Goal: Task Accomplishment & Management: Use online tool/utility

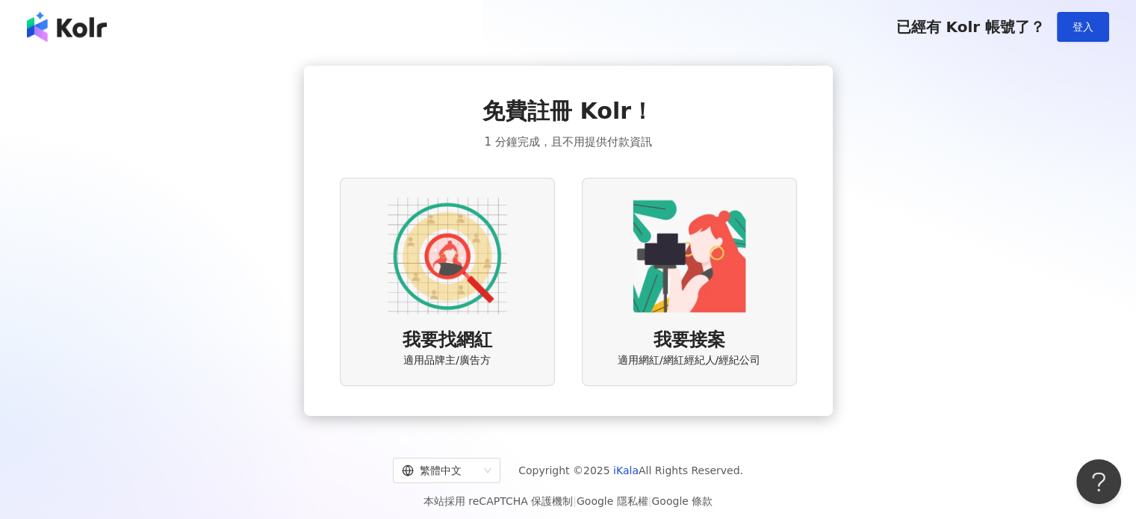
click at [455, 349] on span "我要找網紅" at bounding box center [447, 340] width 90 height 25
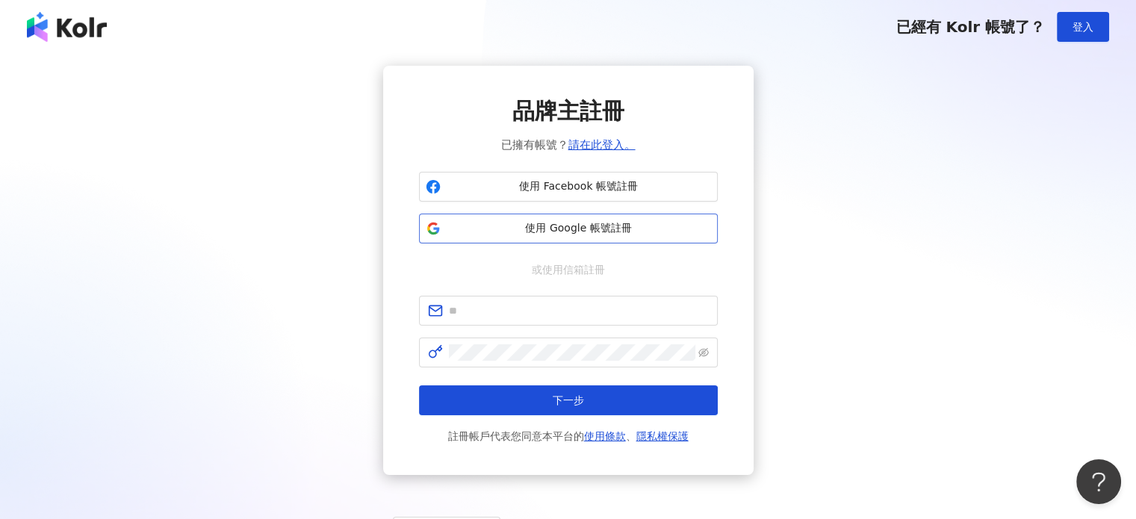
click at [549, 223] on span "使用 Google 帳號註冊" at bounding box center [578, 228] width 264 height 15
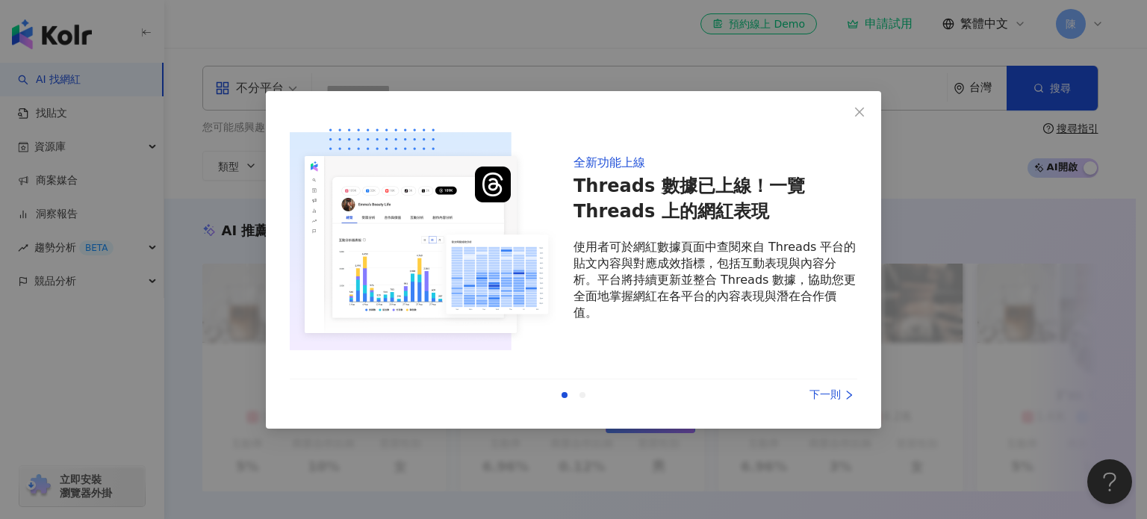
click at [829, 391] on div "下一則" at bounding box center [801, 395] width 112 height 16
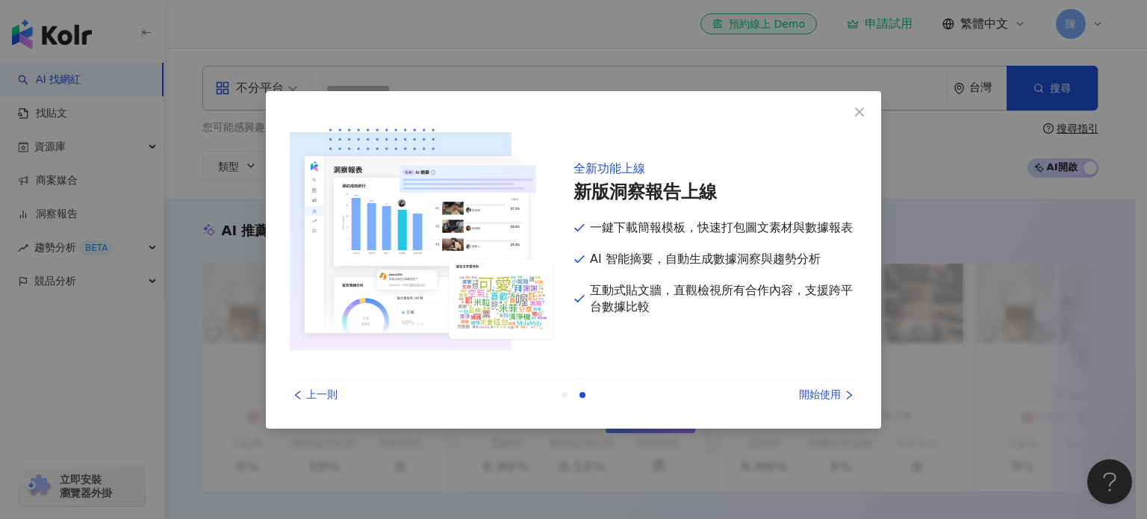
click at [829, 391] on div "開始使用" at bounding box center [801, 395] width 112 height 16
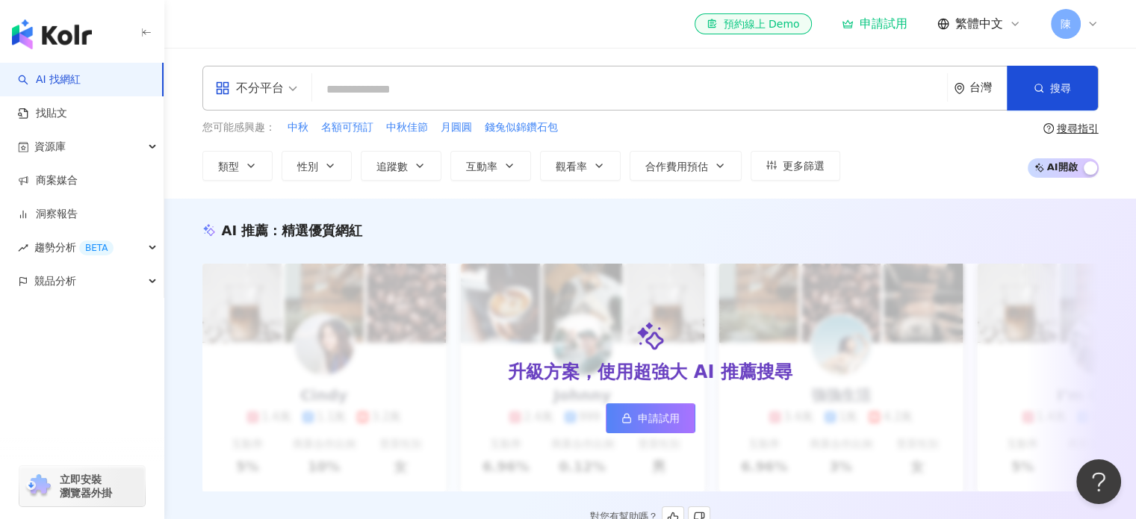
scroll to position [149, 0]
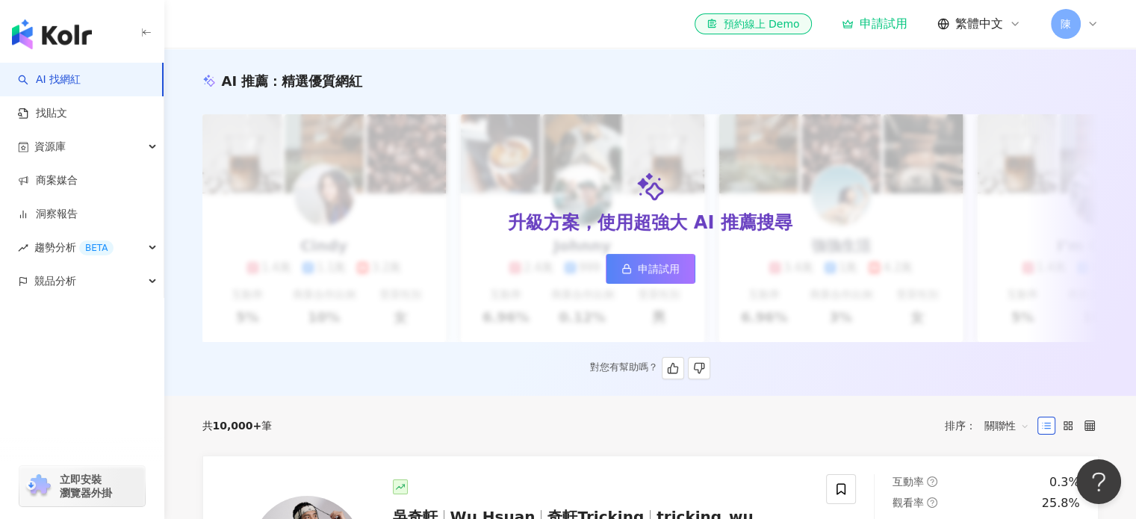
click at [665, 267] on span "申請試用" at bounding box center [659, 269] width 42 height 12
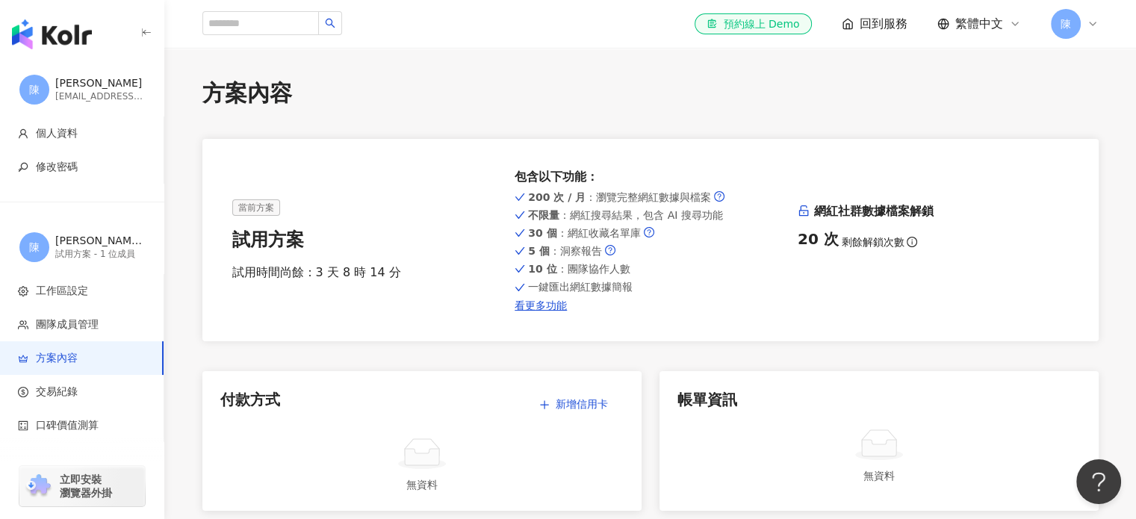
scroll to position [75, 0]
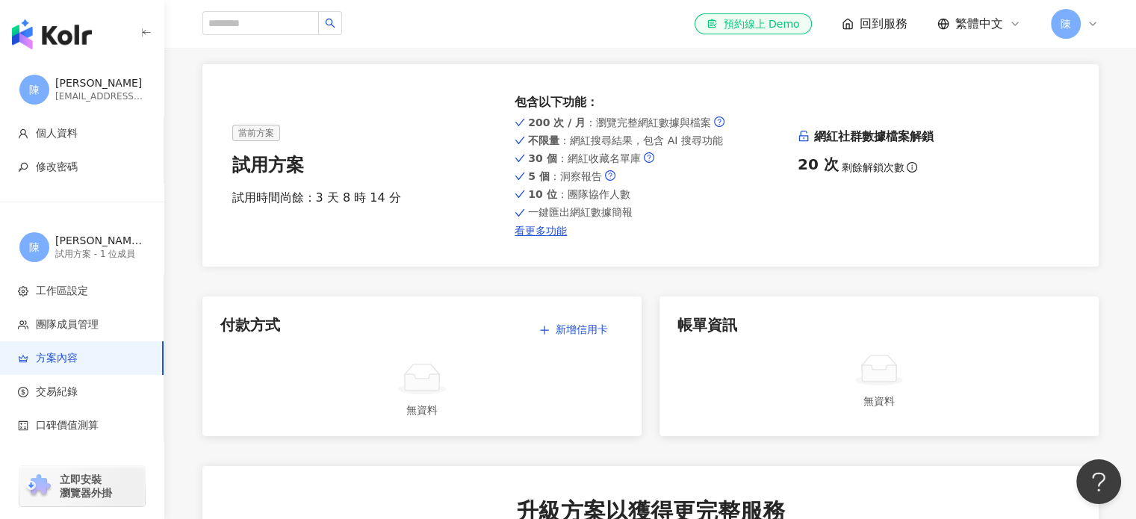
click at [547, 240] on div "當前方案 試用方案 試用時間尚餘：3 天 8 時 14 分 包含以下功能 ： 200 次 / 月 ：瀏覽完整網紅數據與檔案 不限量 ：網紅搜尋結果，包含 AI…" at bounding box center [650, 165] width 896 height 202
click at [553, 226] on link "看更多功能" at bounding box center [649, 231] width 271 height 12
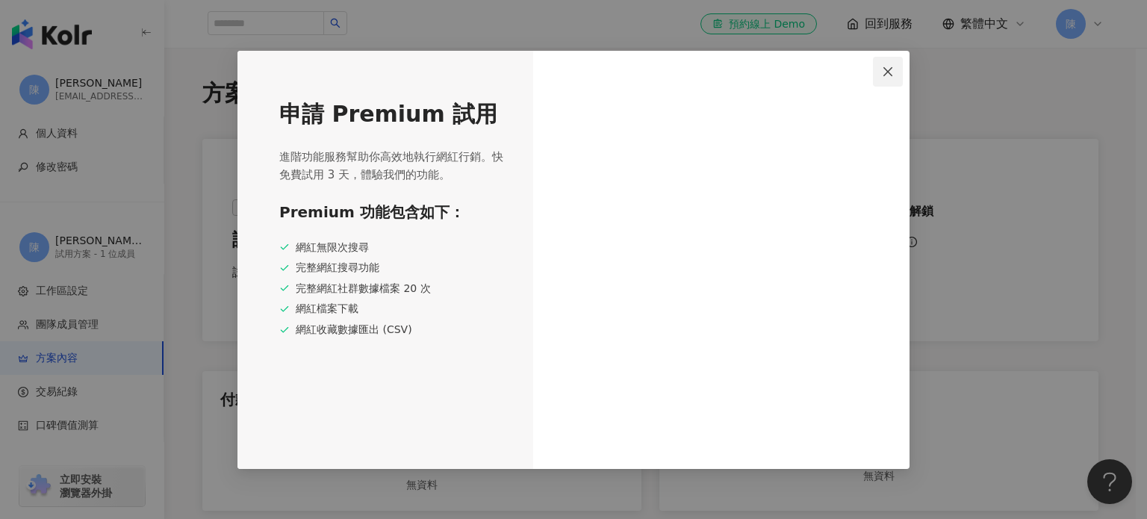
click at [886, 69] on icon "close" at bounding box center [888, 72] width 12 height 12
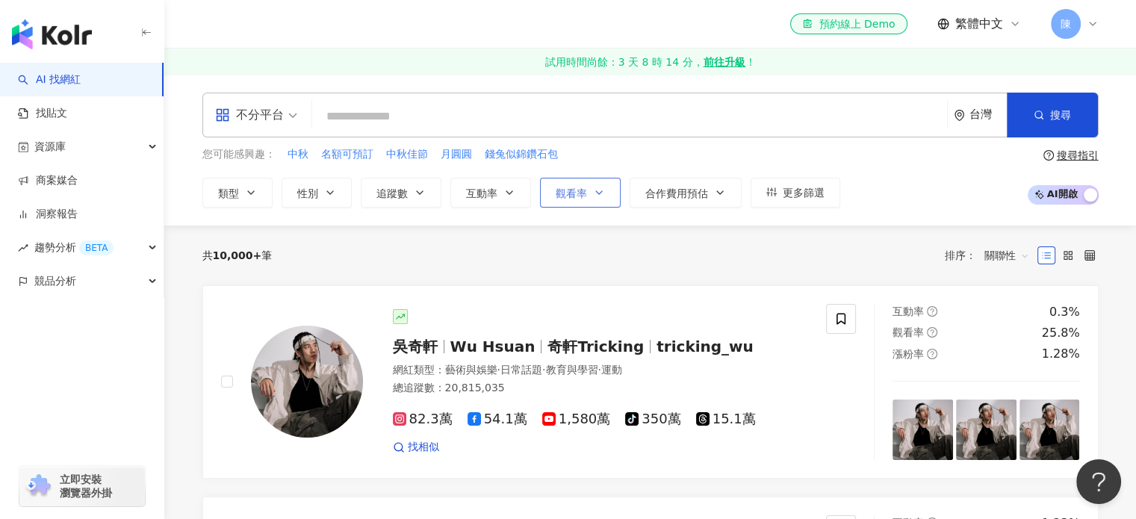
scroll to position [75, 0]
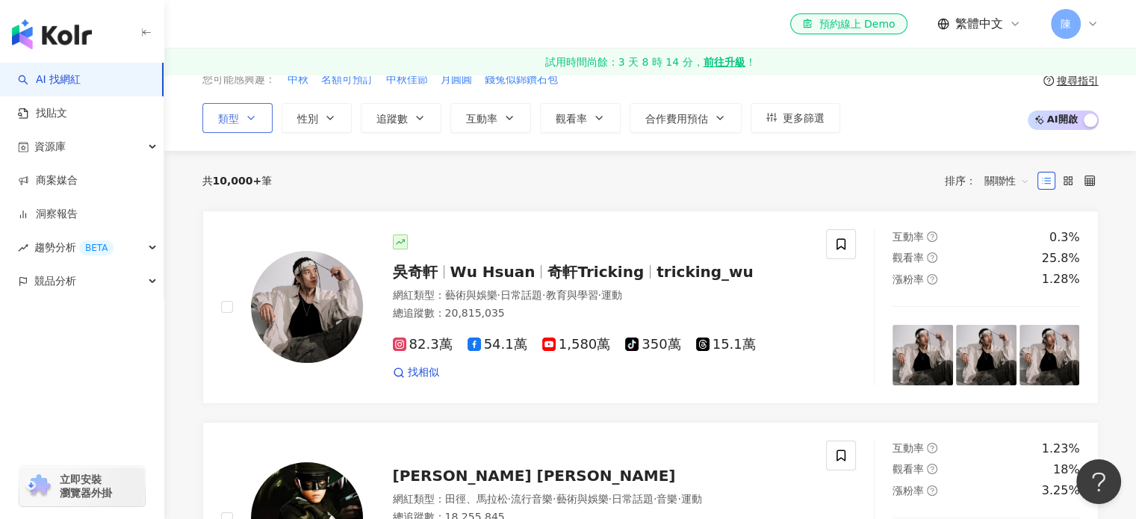
click at [246, 119] on icon "button" at bounding box center [251, 118] width 12 height 12
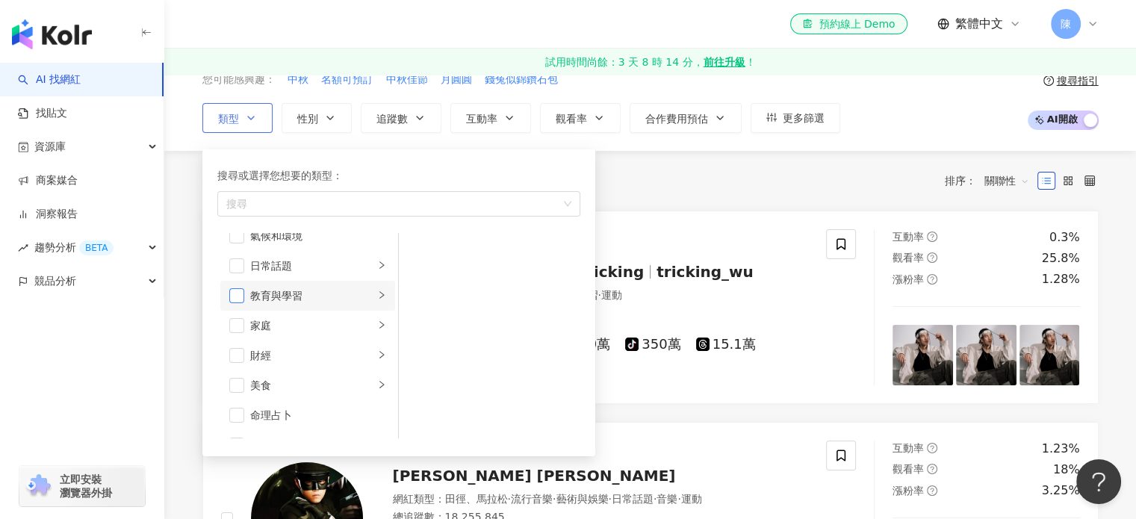
click at [232, 295] on span "button" at bounding box center [236, 295] width 15 height 15
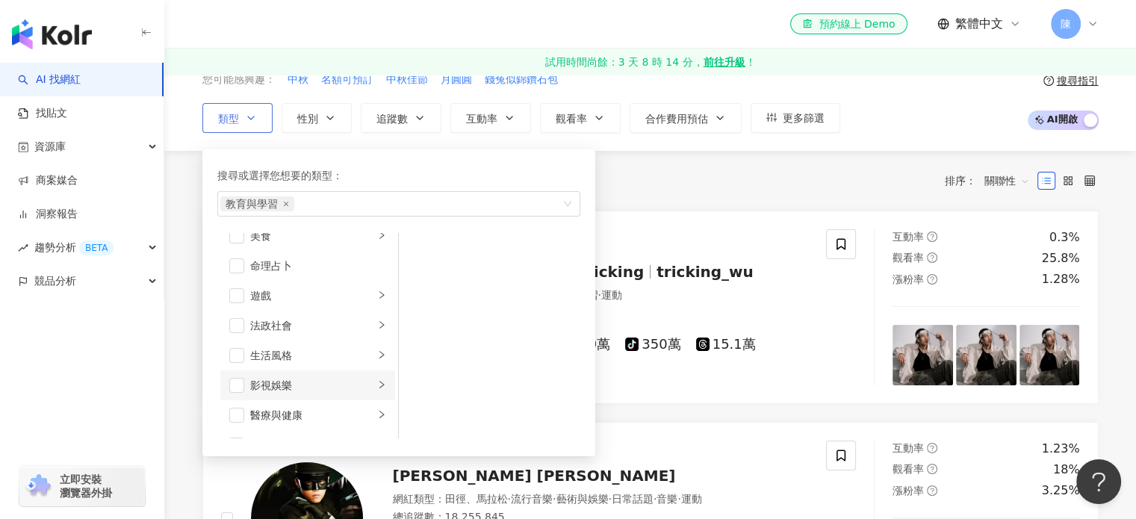
scroll to position [299, 0]
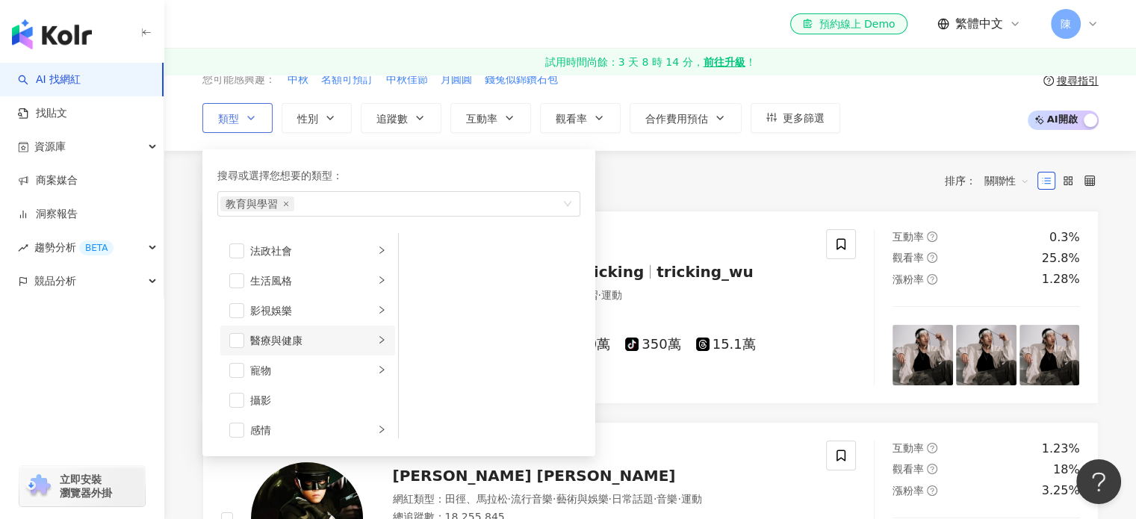
click at [257, 343] on div "醫療與健康" at bounding box center [312, 340] width 124 height 16
click at [234, 333] on span "button" at bounding box center [236, 340] width 15 height 15
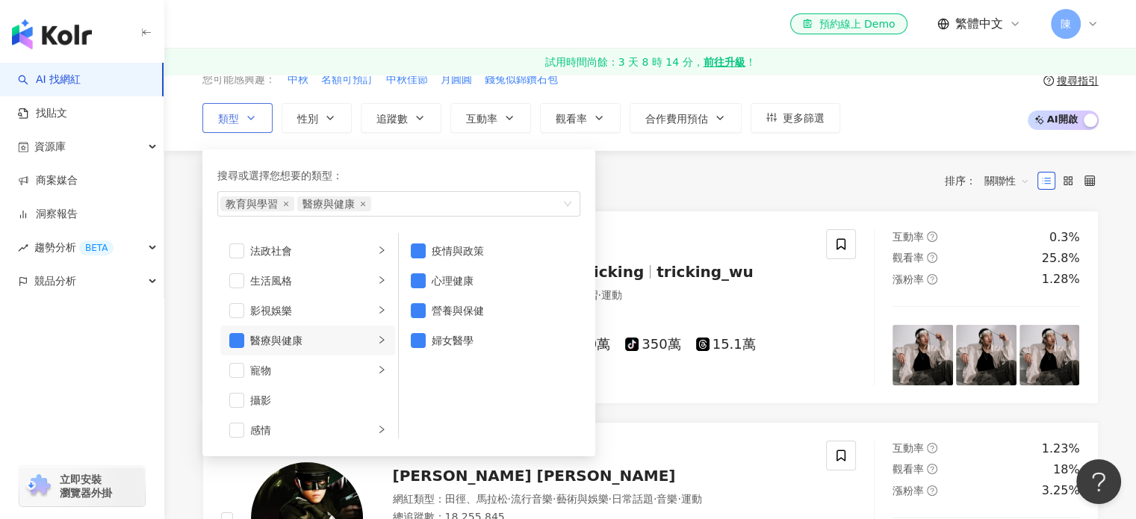
scroll to position [373, 0]
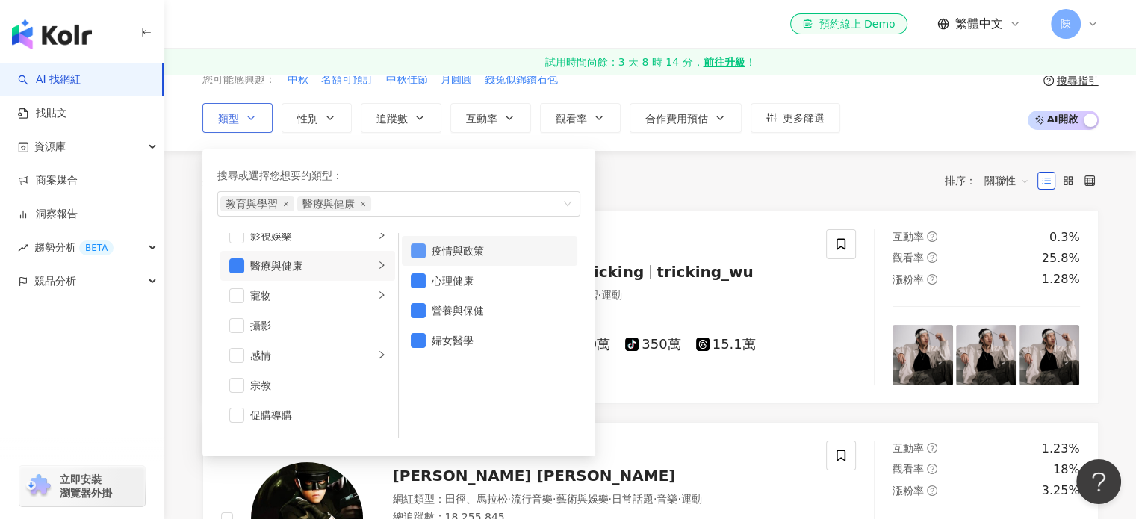
click at [418, 247] on span "button" at bounding box center [418, 250] width 15 height 15
click at [418, 277] on span "button" at bounding box center [418, 280] width 15 height 15
click at [277, 348] on div "感情" at bounding box center [312, 355] width 124 height 16
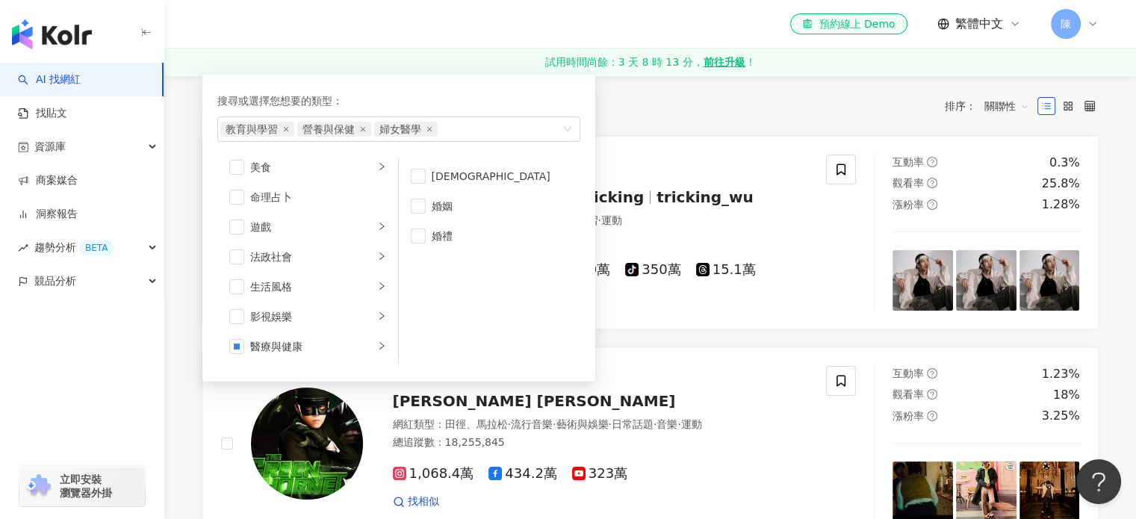
scroll to position [0, 0]
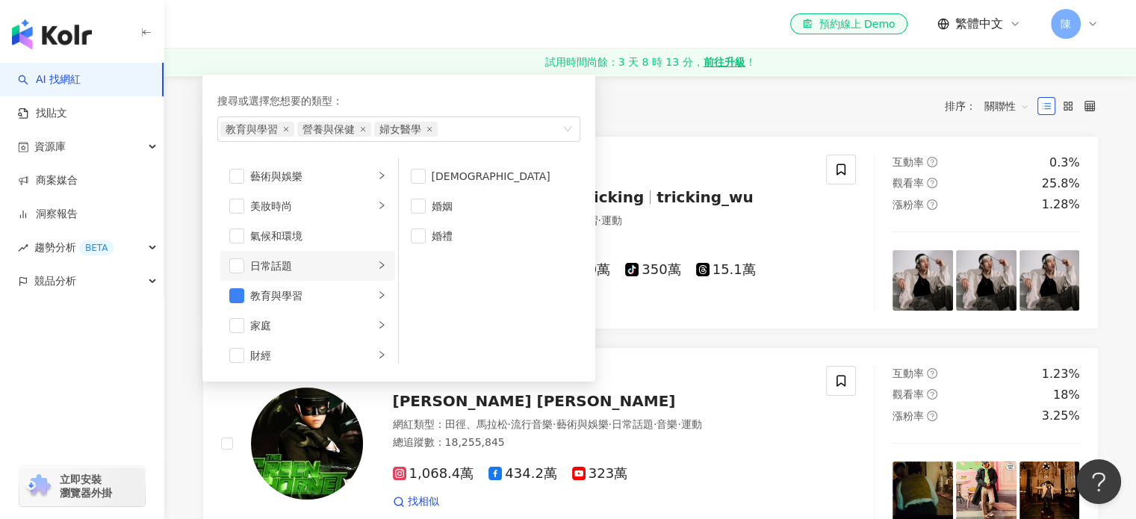
click at [352, 264] on div "日常話題" at bounding box center [312, 266] width 124 height 16
click at [290, 328] on div "家庭" at bounding box center [312, 325] width 124 height 16
click at [415, 178] on span "button" at bounding box center [418, 176] width 15 height 15
click at [419, 169] on span "button" at bounding box center [418, 176] width 15 height 15
click at [427, 208] on li "親子" at bounding box center [489, 206] width 175 height 30
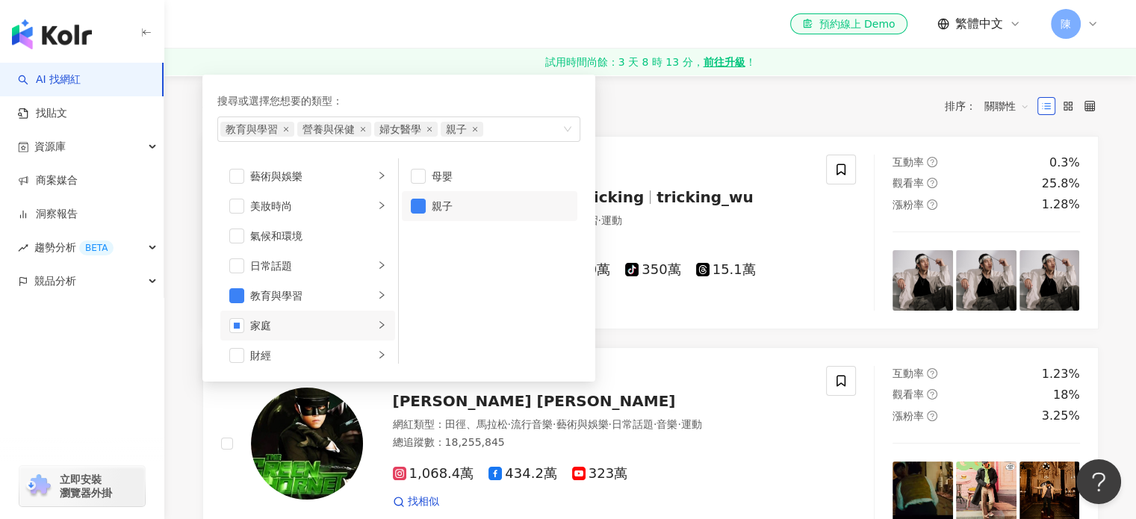
scroll to position [75, 0]
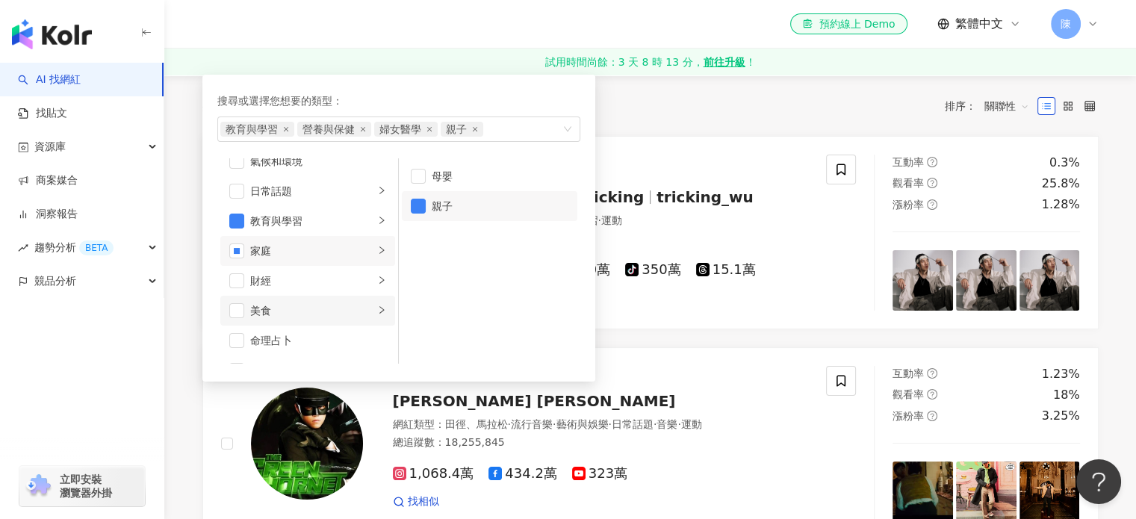
click at [331, 311] on div "美食" at bounding box center [312, 310] width 124 height 16
click at [342, 282] on div "財經" at bounding box center [312, 280] width 124 height 16
click at [331, 306] on div "美食" at bounding box center [312, 310] width 124 height 16
click at [340, 280] on div "財經" at bounding box center [312, 280] width 124 height 16
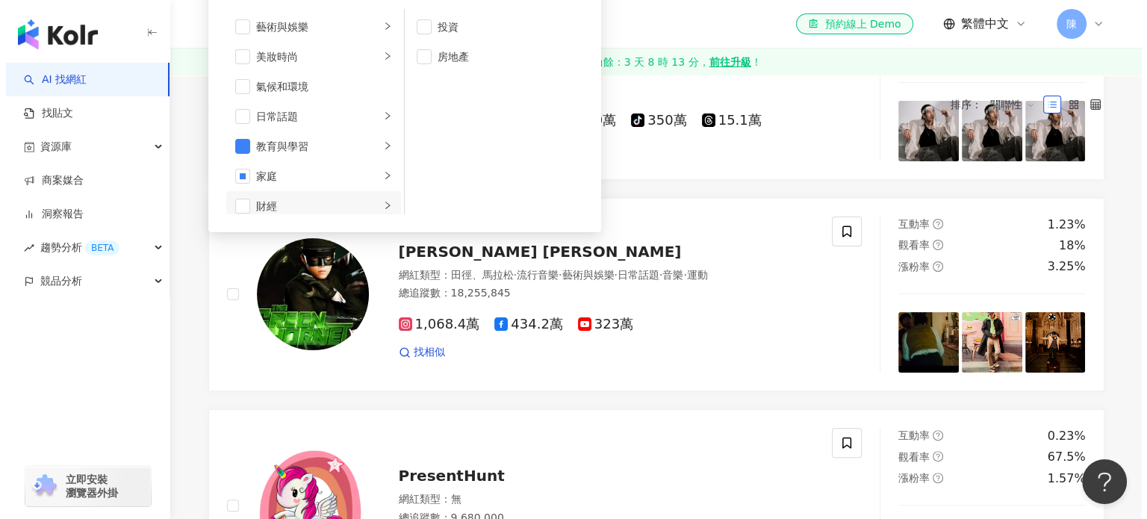
scroll to position [0, 0]
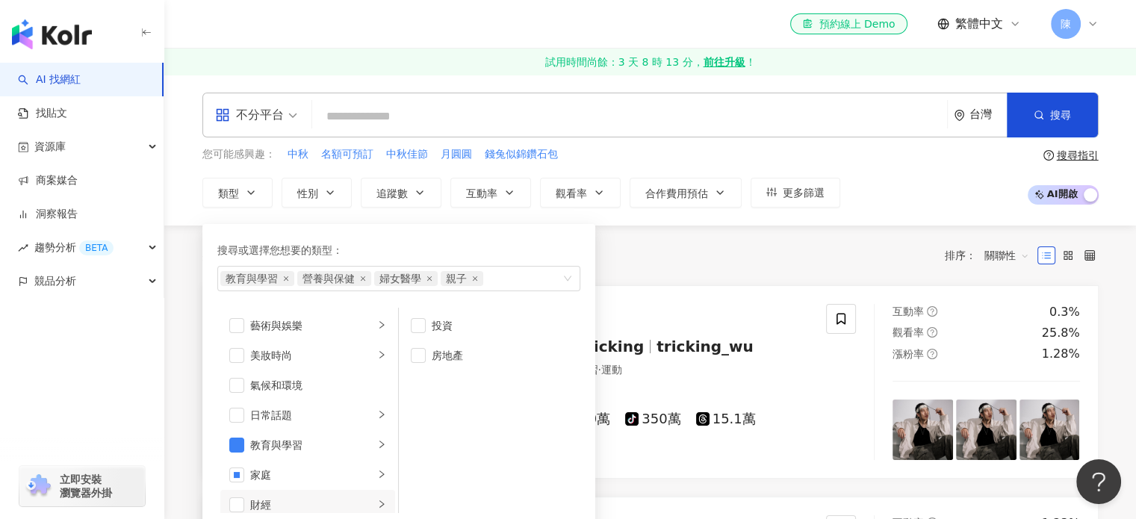
click at [653, 257] on div "共 10,000+ 筆 排序： 關聯性" at bounding box center [650, 255] width 896 height 24
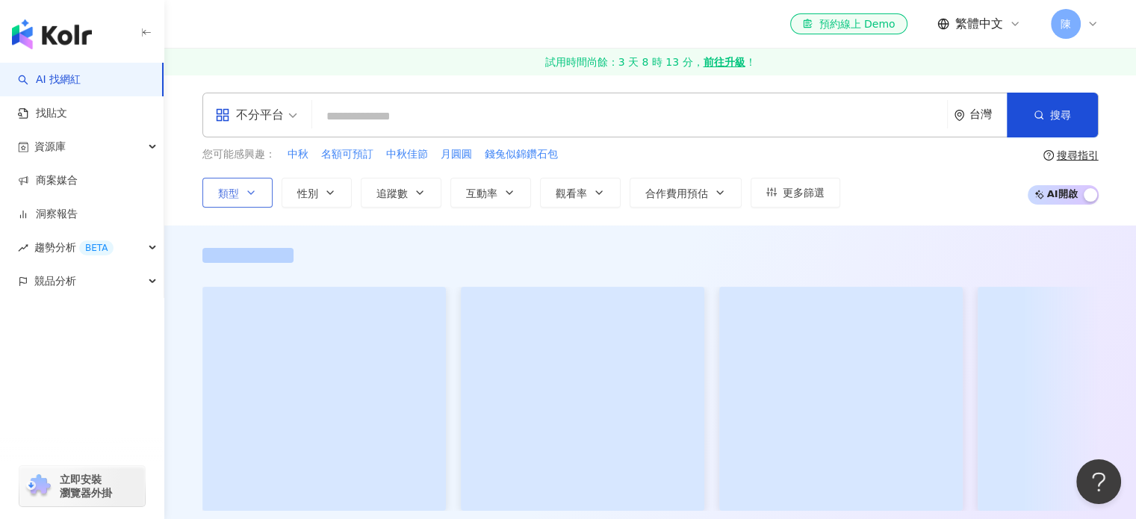
click at [251, 199] on button "類型" at bounding box center [237, 193] width 70 height 30
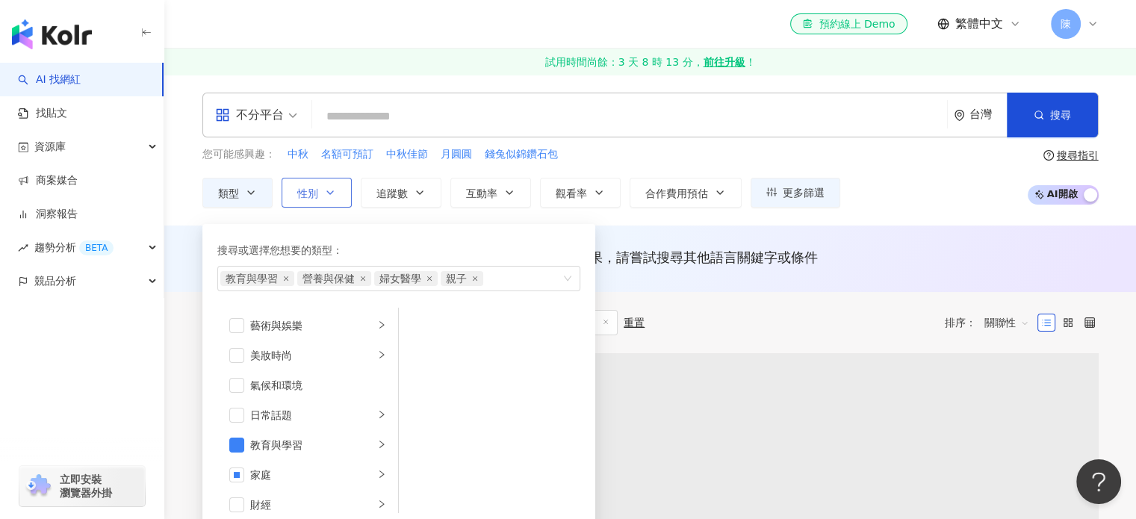
click at [317, 187] on span "性別" at bounding box center [307, 193] width 21 height 12
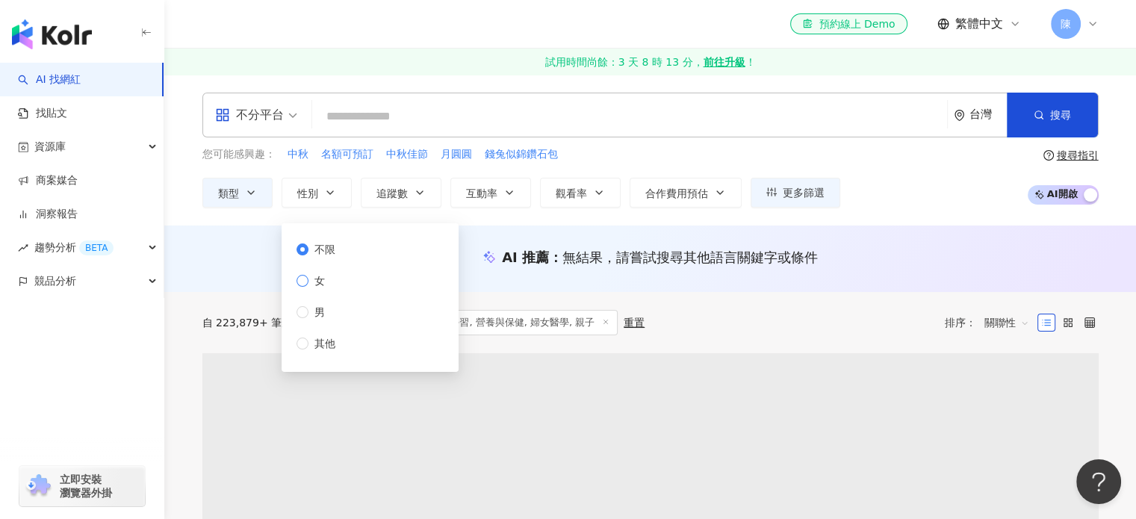
click at [323, 282] on span "女" at bounding box center [319, 280] width 22 height 16
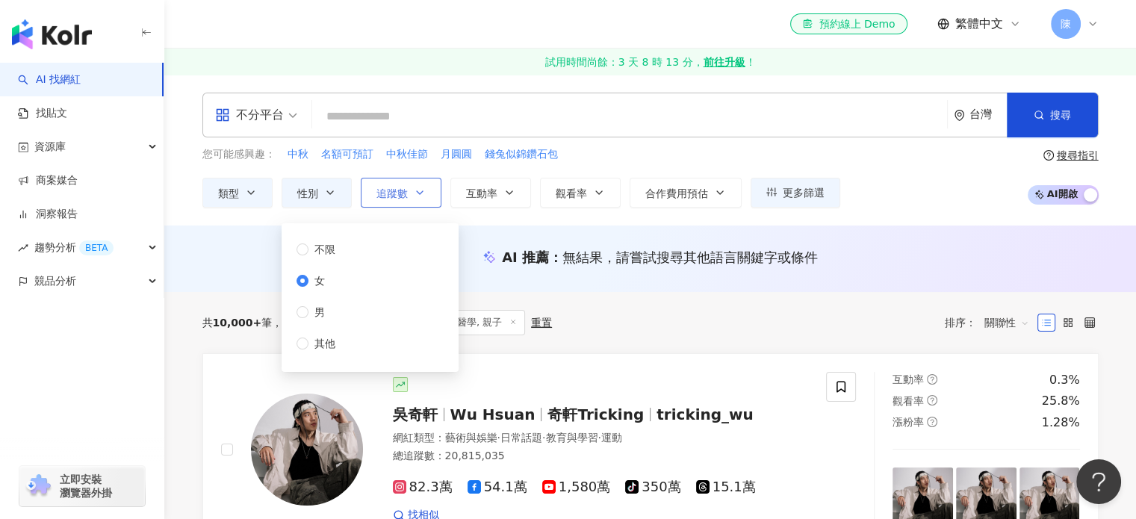
click at [396, 194] on span "追蹤數" at bounding box center [391, 193] width 31 height 12
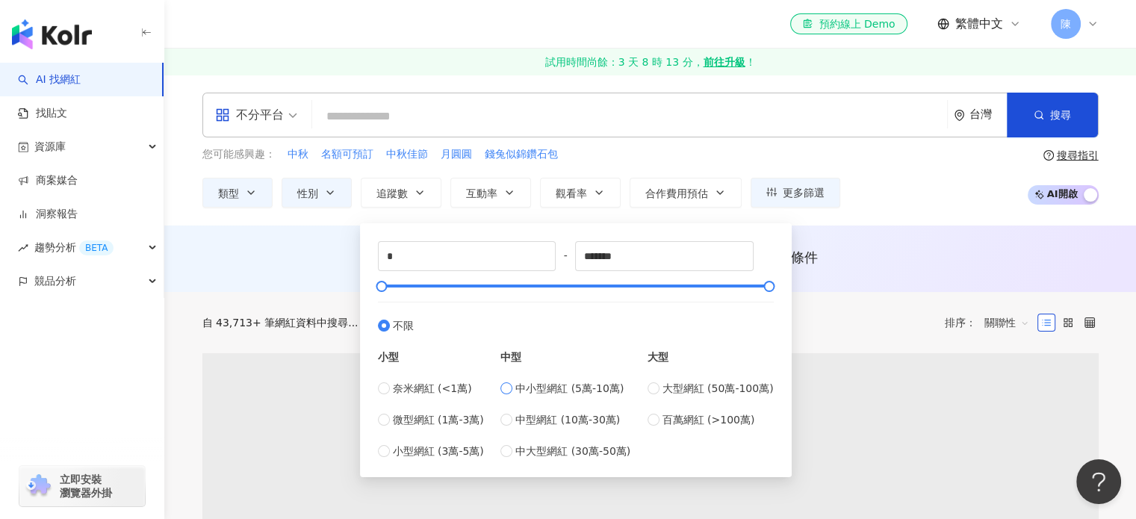
click at [532, 390] on span "中小型網紅 (5萬-10萬)" at bounding box center [569, 388] width 108 height 16
type input "*****"
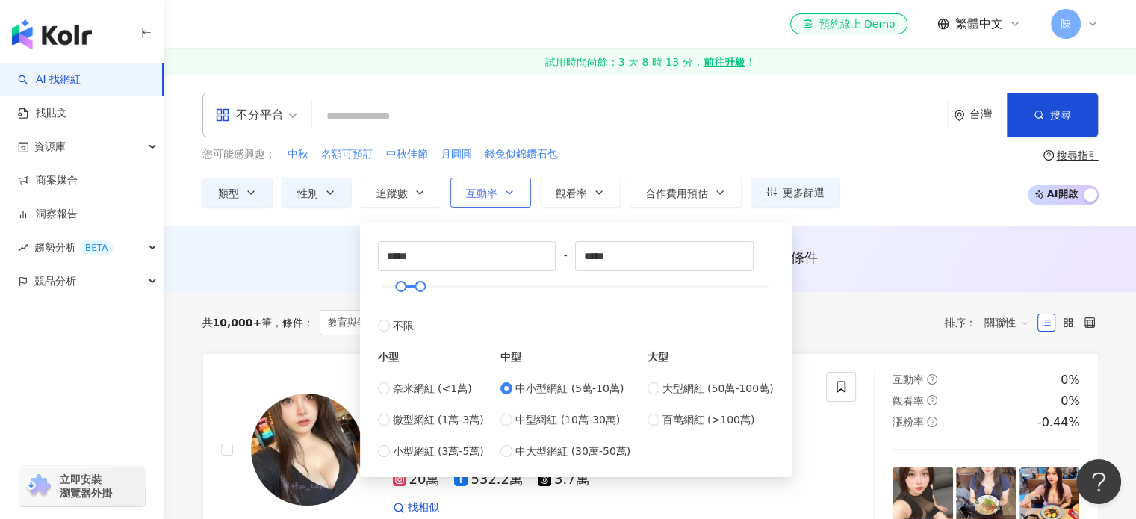
click at [483, 191] on span "互動率" at bounding box center [481, 193] width 31 height 12
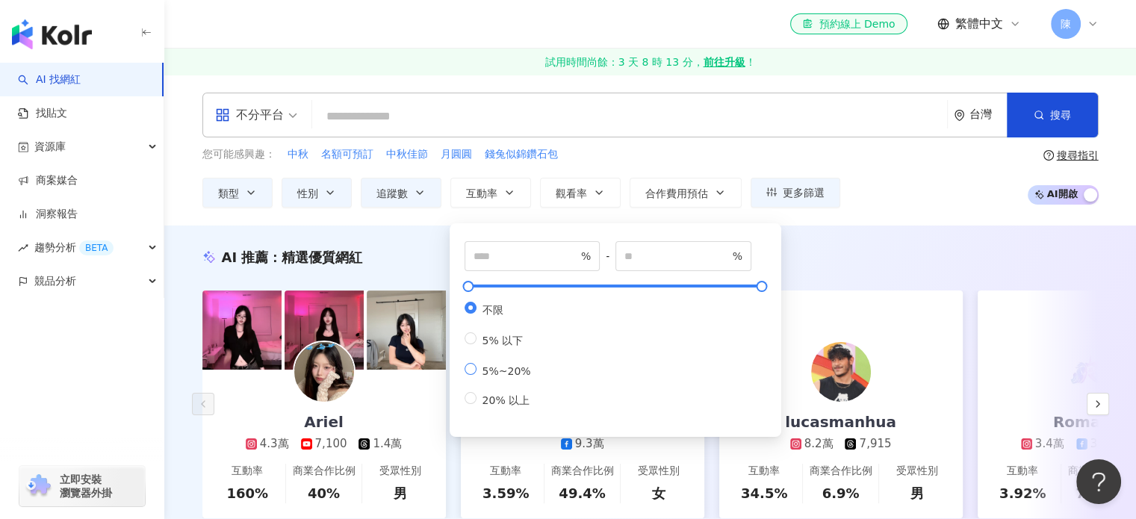
click at [514, 377] on span "5%~20%" at bounding box center [506, 371] width 60 height 12
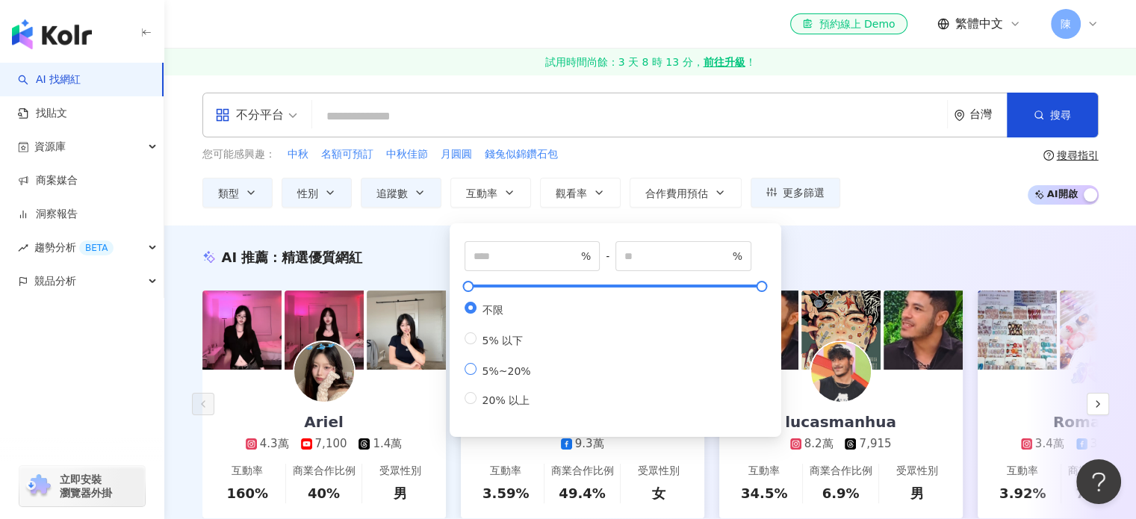
type input "*"
type input "**"
click at [493, 406] on span "20% 以上" at bounding box center [506, 400] width 60 height 12
type input "**"
click at [498, 316] on span "不限" at bounding box center [492, 310] width 33 height 12
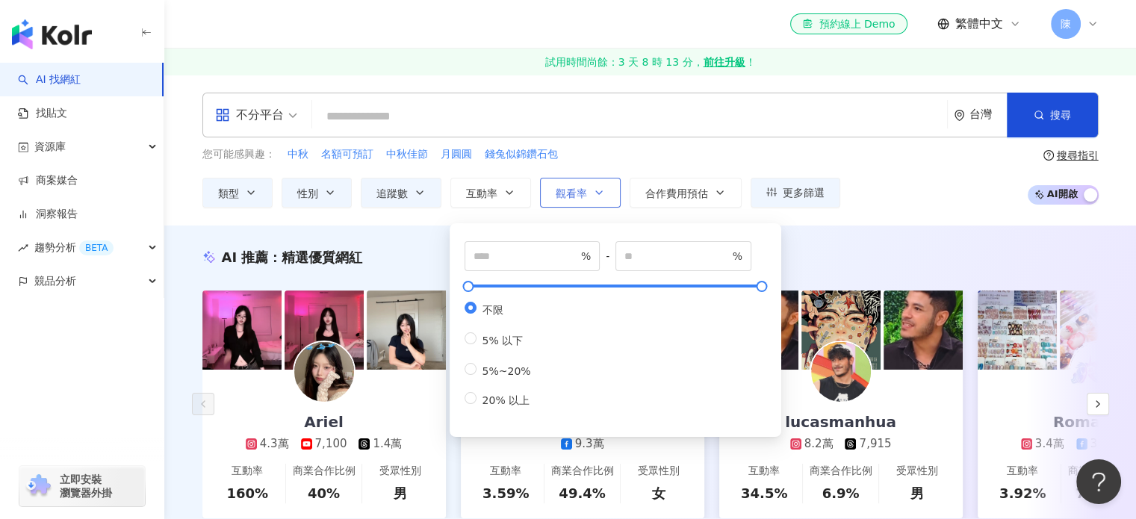
click at [593, 190] on icon "button" at bounding box center [599, 193] width 12 height 12
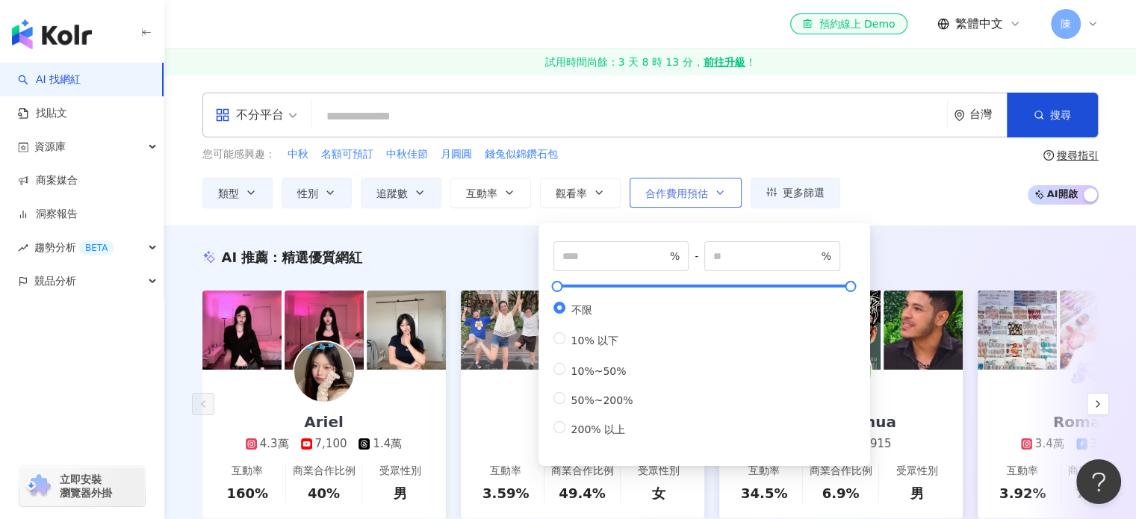
click at [693, 196] on span "合作費用預估" at bounding box center [676, 193] width 63 height 12
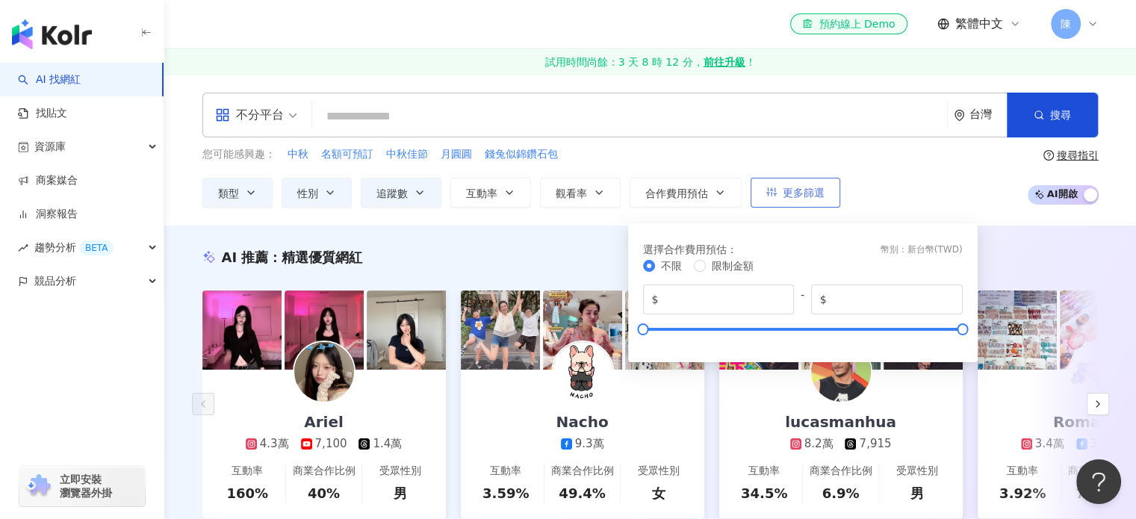
click at [791, 202] on button "更多篩選" at bounding box center [795, 193] width 90 height 30
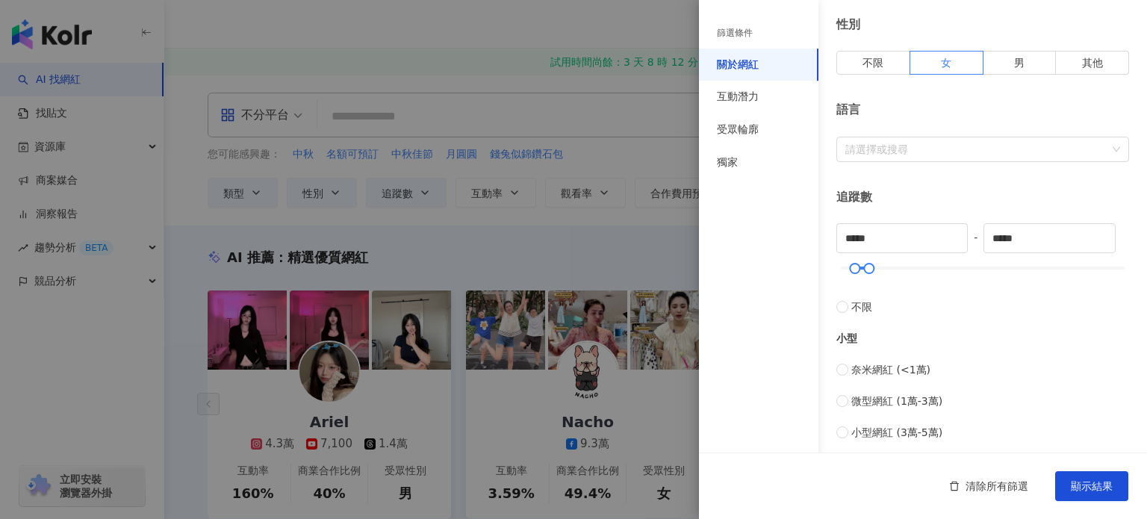
scroll to position [299, 0]
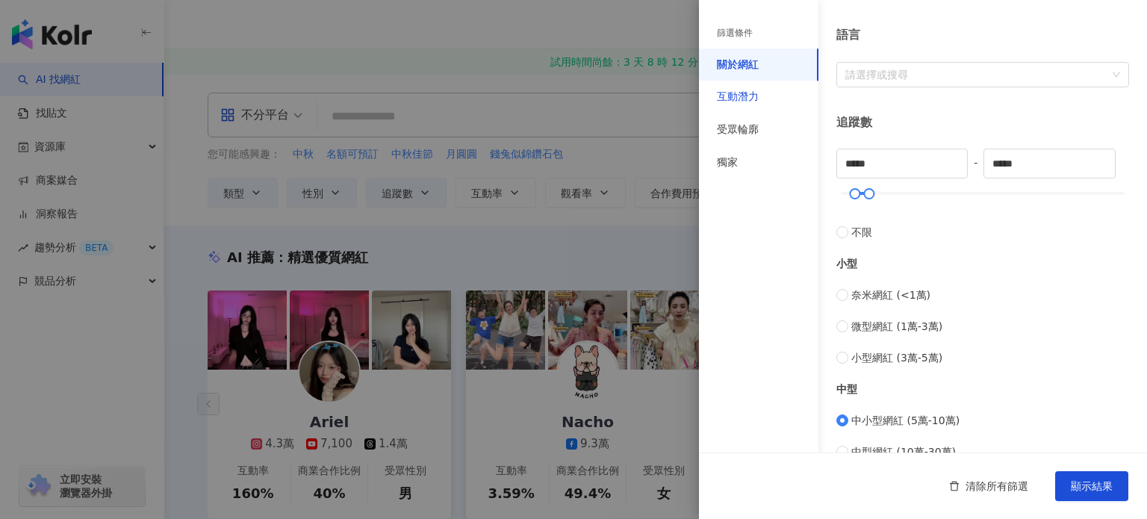
click at [744, 92] on div "互動潛力" at bounding box center [738, 97] width 42 height 15
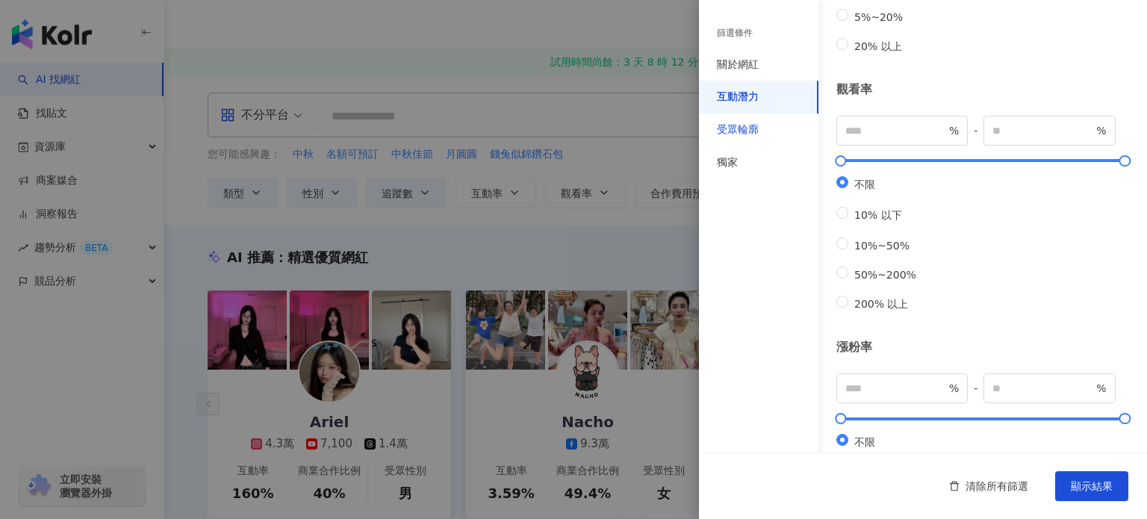
click at [744, 133] on div "受眾輪廓" at bounding box center [738, 129] width 42 height 15
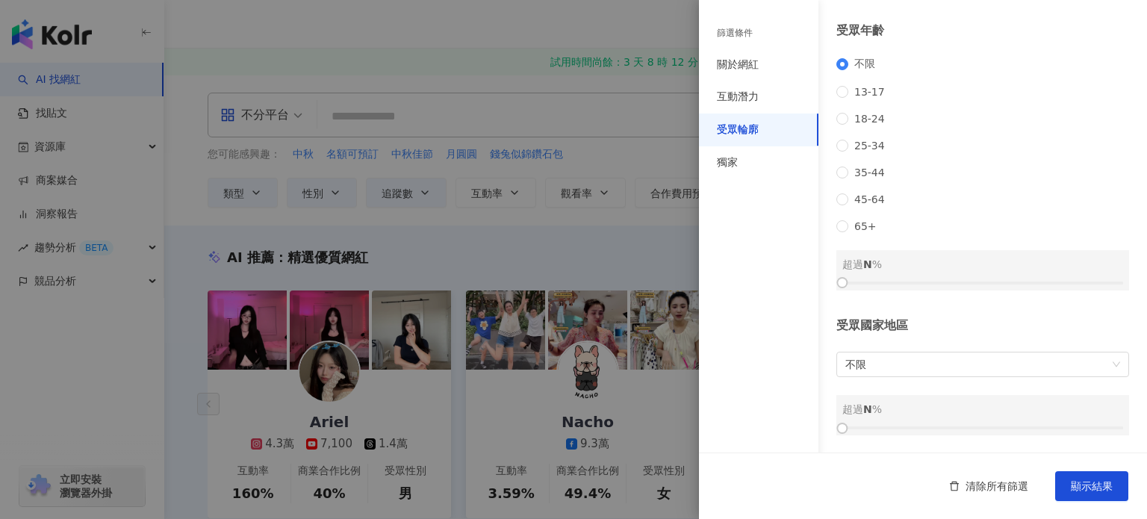
scroll to position [206, 0]
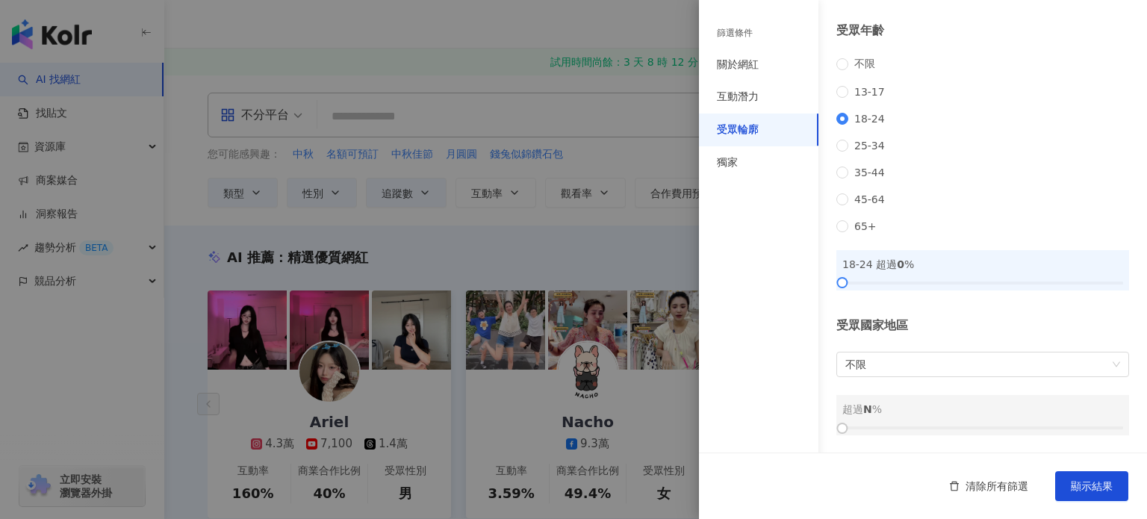
click at [845, 125] on div "不限 13-17 18-24 25-34 35-44 45-64 65+" at bounding box center [982, 144] width 293 height 175
click at [735, 169] on div "獨家" at bounding box center [727, 162] width 21 height 15
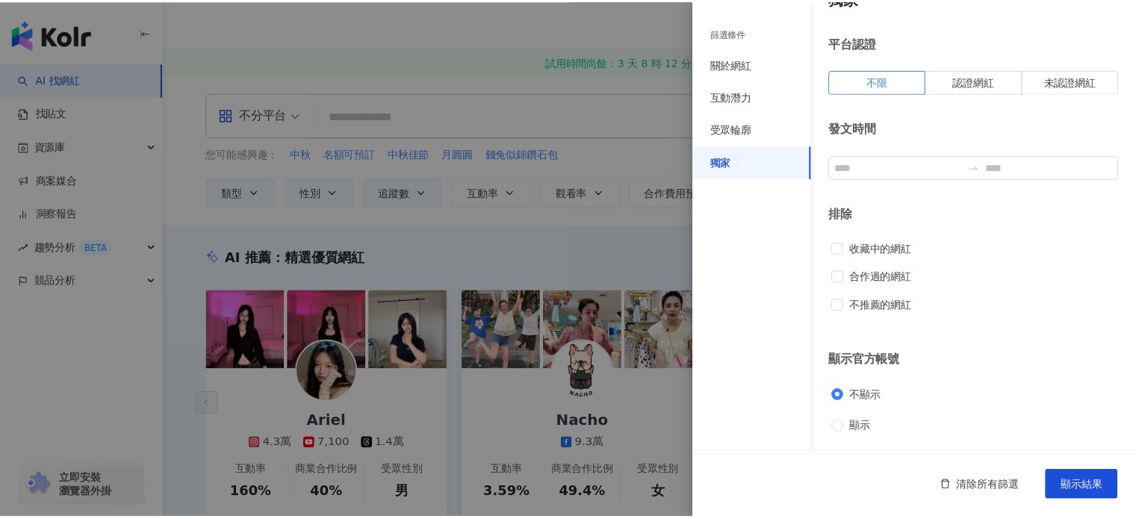
scroll to position [30, 0]
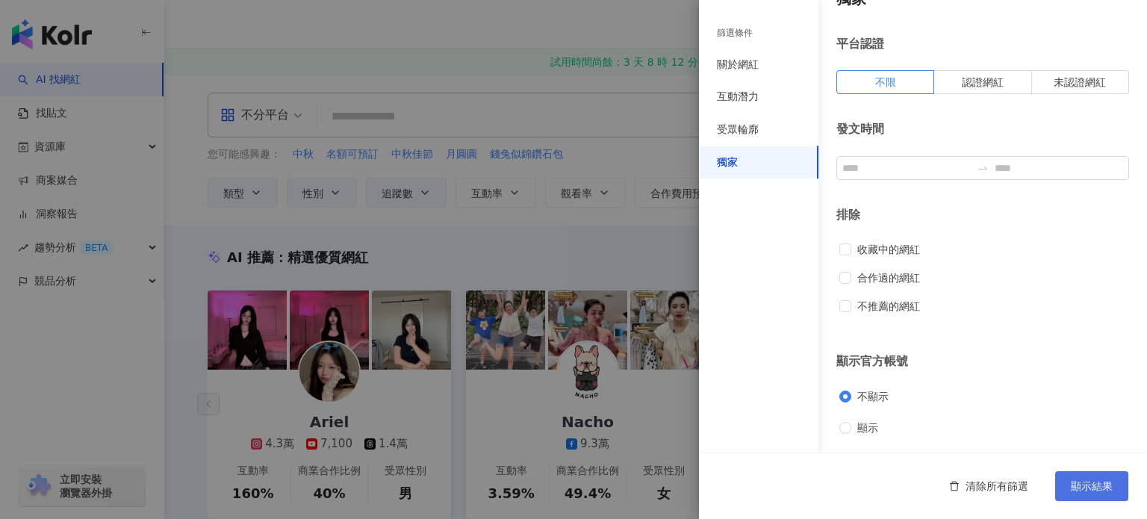
click at [1090, 492] on span "顯示結果" at bounding box center [1092, 486] width 42 height 12
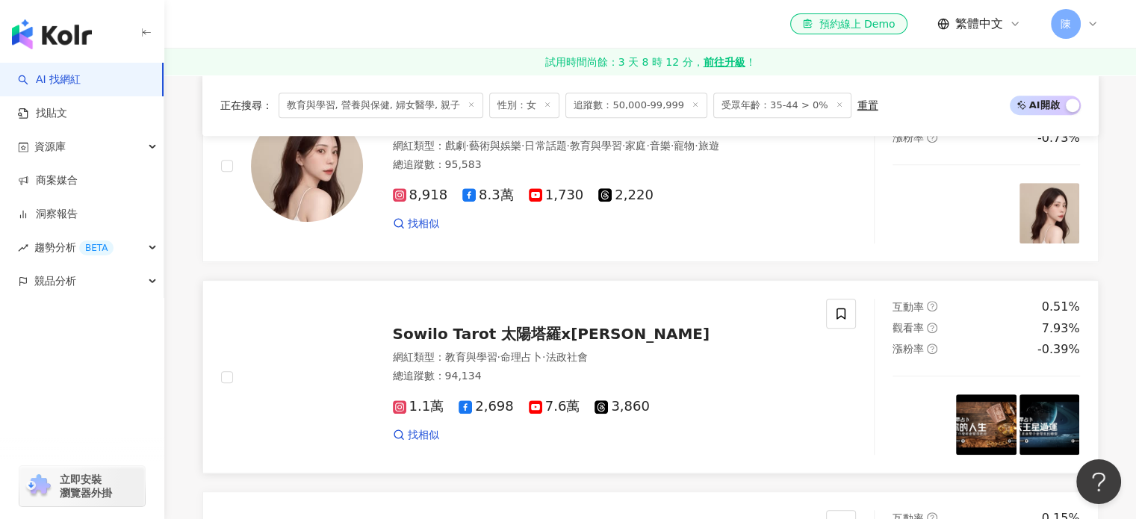
scroll to position [373, 0]
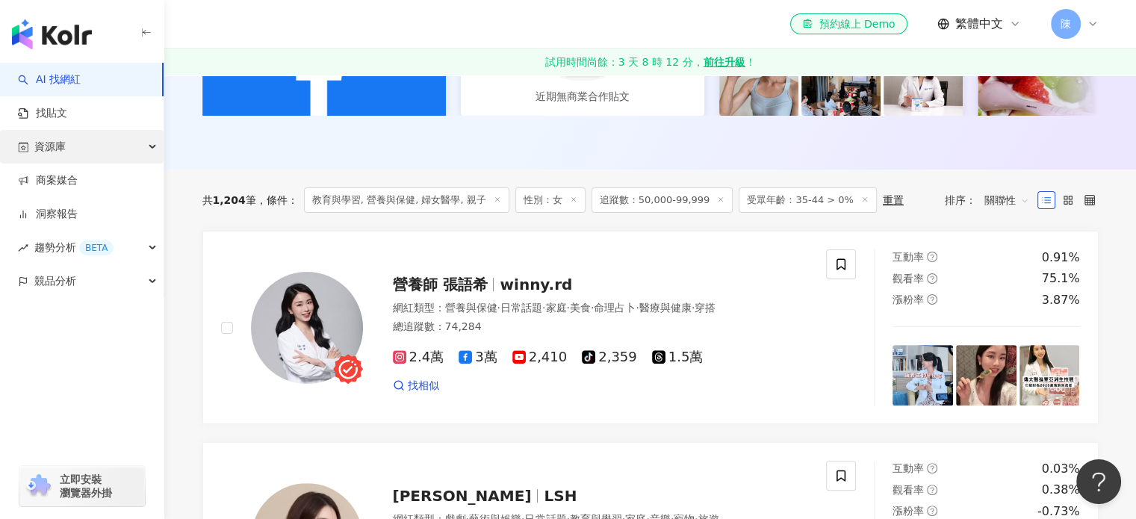
click at [143, 147] on div "資源庫" at bounding box center [81, 147] width 163 height 34
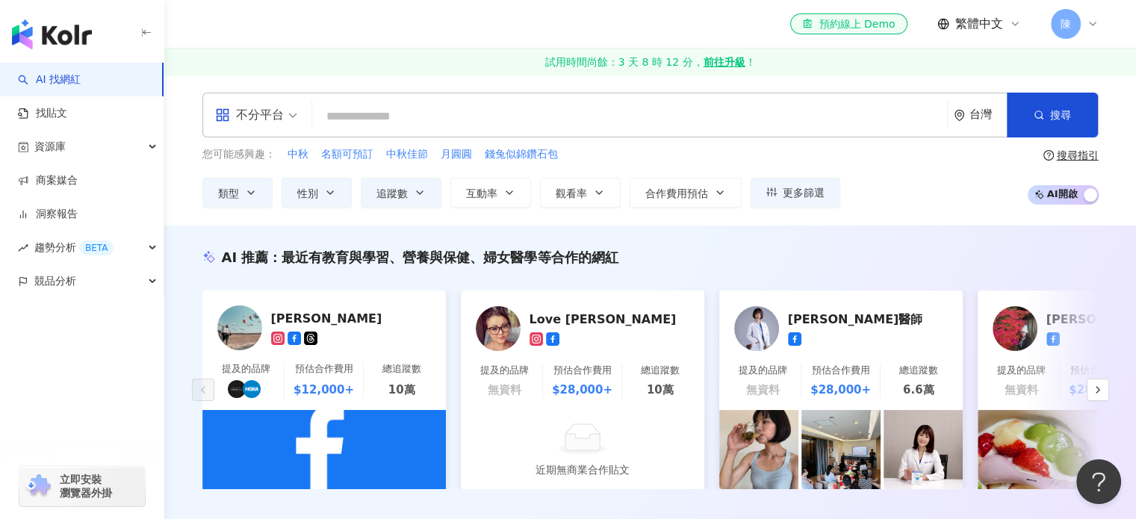
click at [1056, 188] on span "AI 開啟 AI 關閉" at bounding box center [1062, 194] width 71 height 19
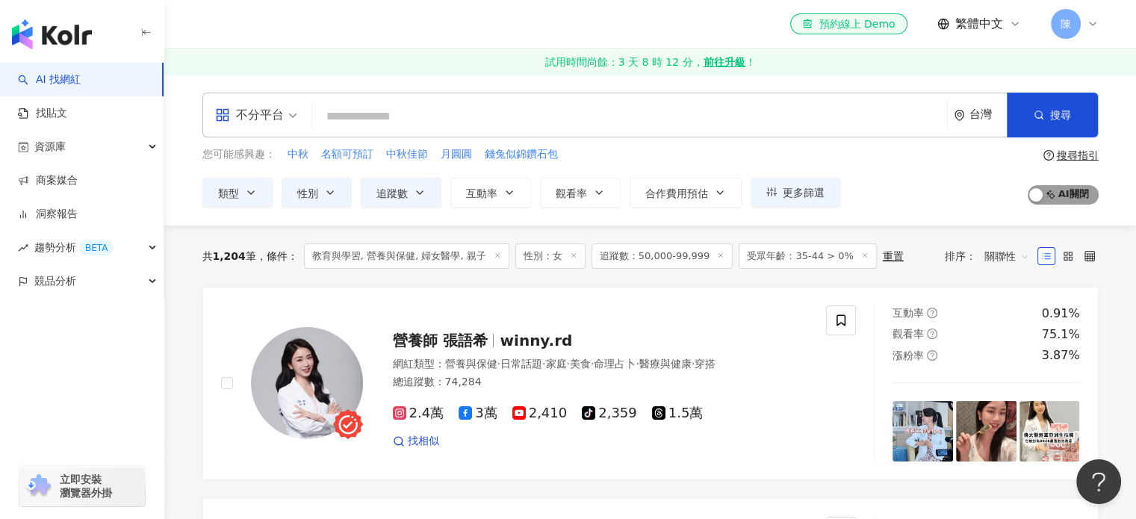
click at [1071, 199] on span "AI 開啟 AI 關閉" at bounding box center [1062, 194] width 71 height 19
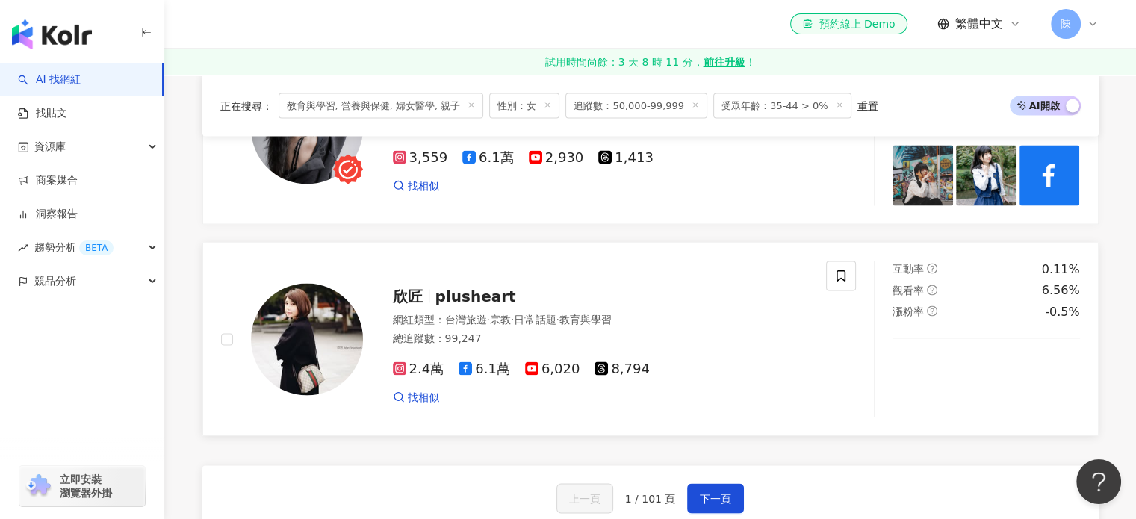
scroll to position [2838, 0]
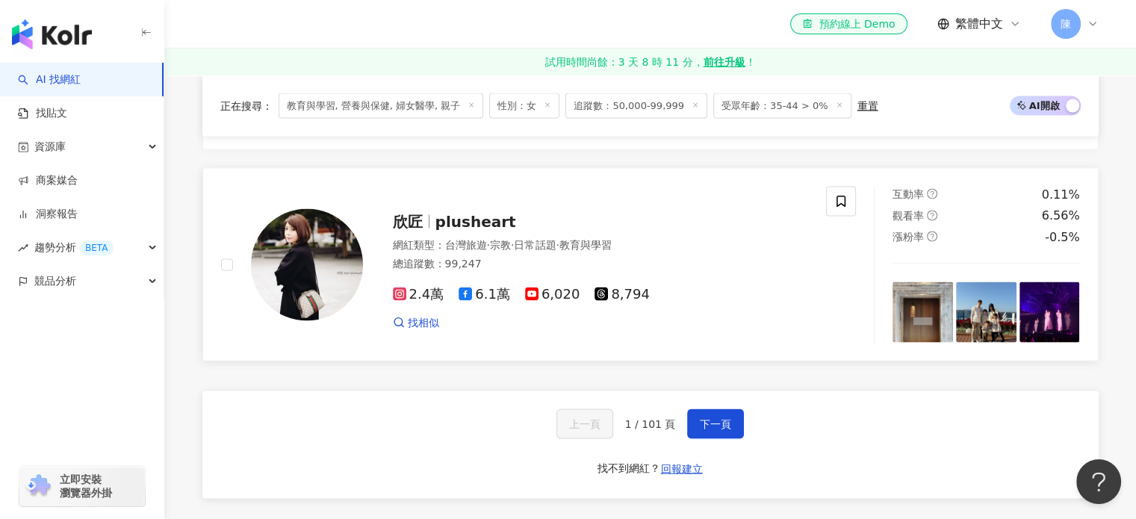
click at [446, 212] on span "plusheart" at bounding box center [475, 221] width 81 height 18
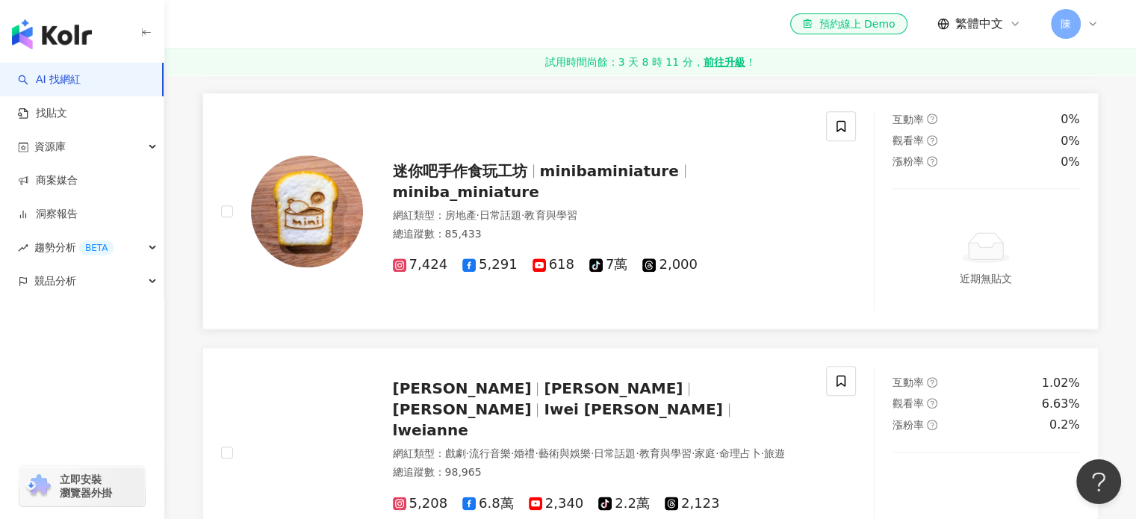
scroll to position [1713, 0]
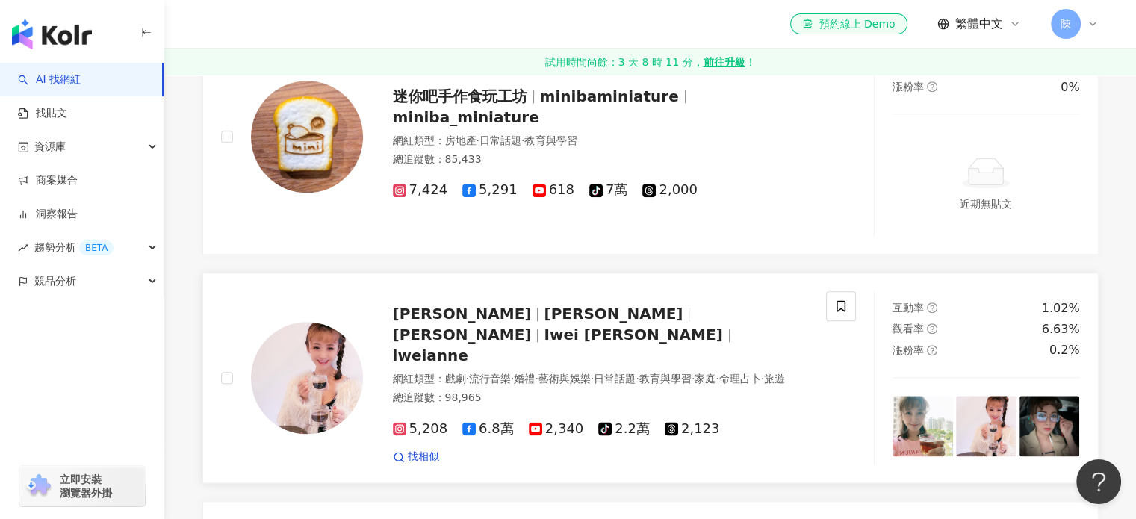
click at [234, 379] on div at bounding box center [292, 377] width 142 height 172
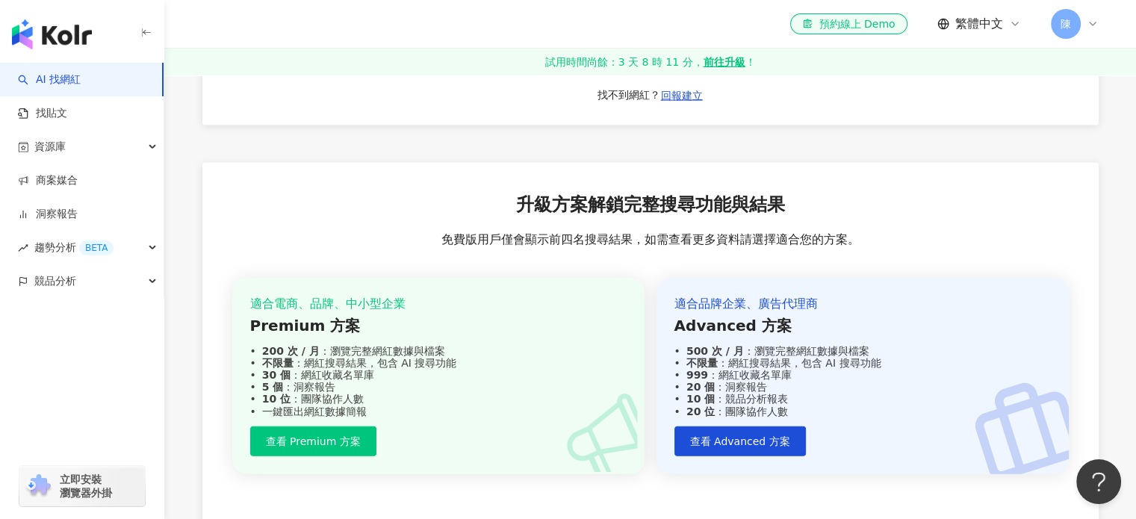
scroll to position [3433, 0]
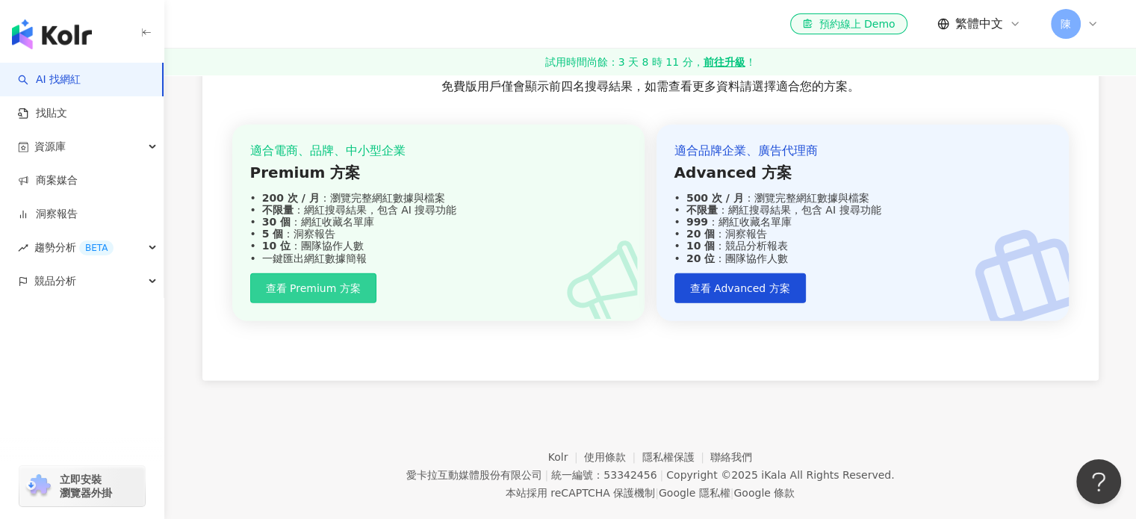
click at [336, 282] on span "查看 Premium 方案" at bounding box center [313, 288] width 95 height 12
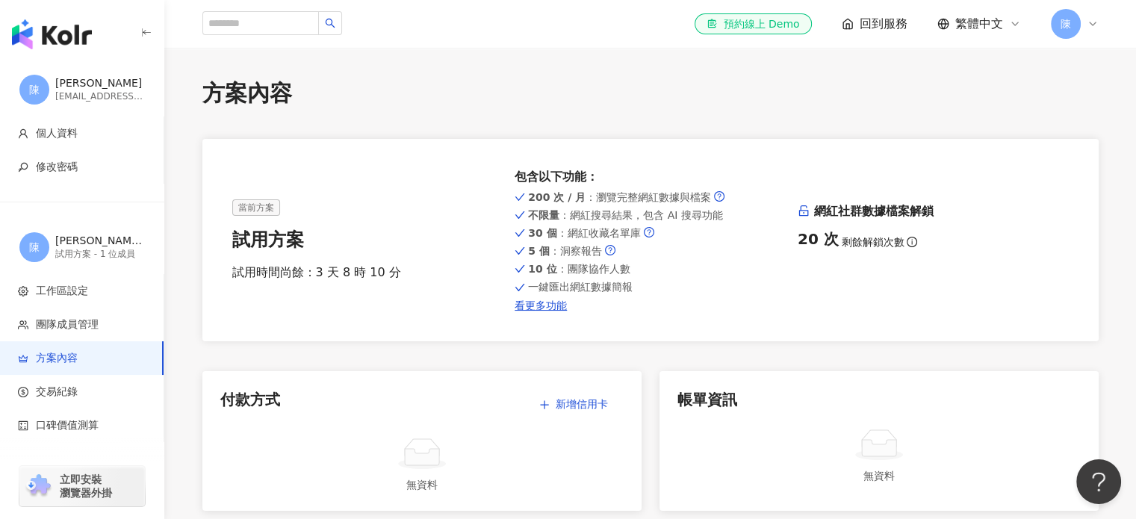
click at [549, 313] on div "當前方案 試用方案 試用時間尚餘：3 天 8 時 10 分 包含以下功能 ： 200 次 / 月 ：瀏覽完整網紅數據與檔案 不限量 ：網紅搜尋結果，包含 AI…" at bounding box center [650, 240] width 896 height 202
click at [552, 305] on link "看更多功能" at bounding box center [649, 305] width 271 height 12
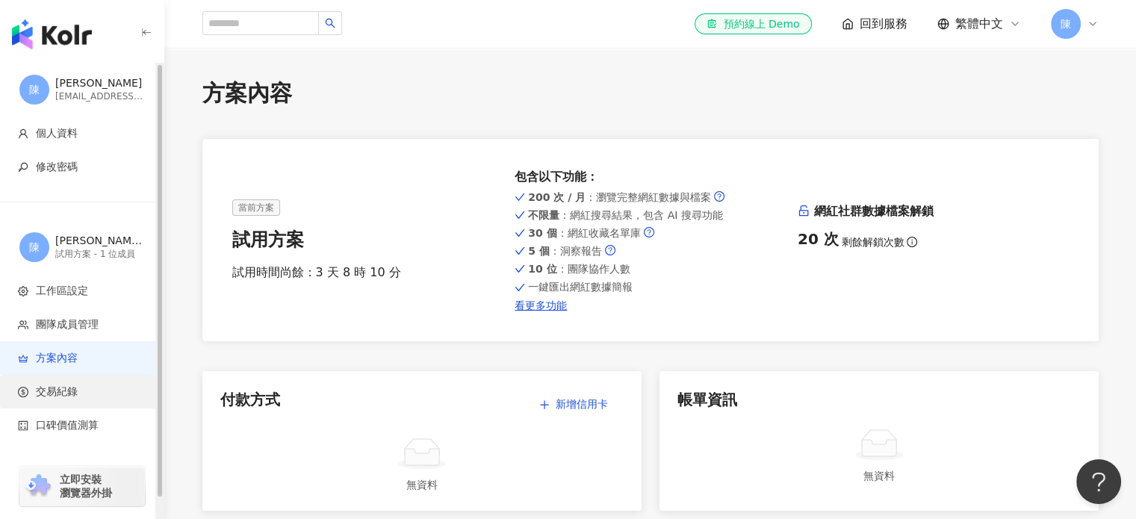
click at [59, 387] on span "交易紀錄" at bounding box center [57, 391] width 42 height 15
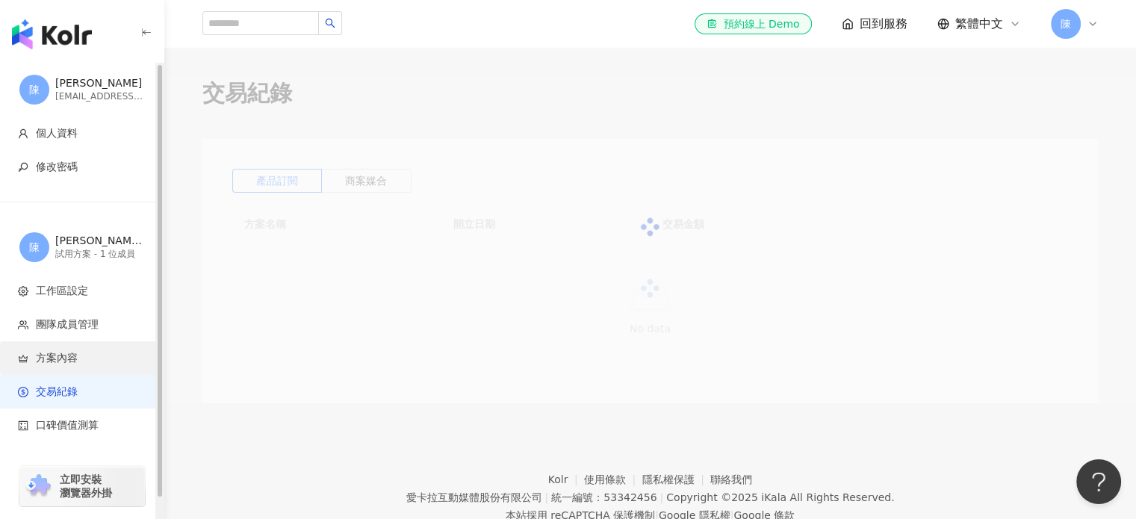
click at [60, 358] on span "方案內容" at bounding box center [57, 358] width 42 height 15
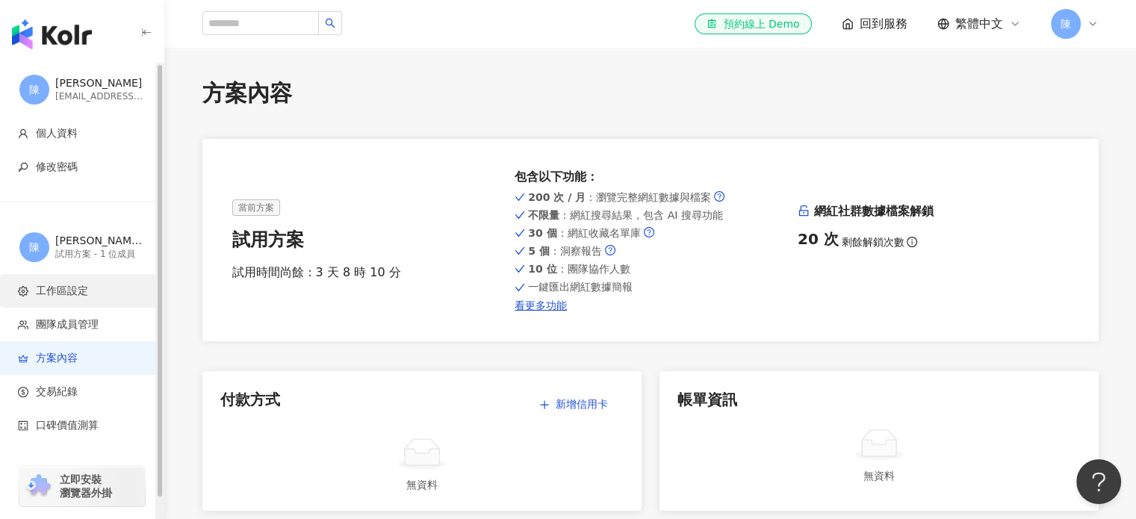
click at [79, 298] on li "工作區設定" at bounding box center [81, 291] width 163 height 34
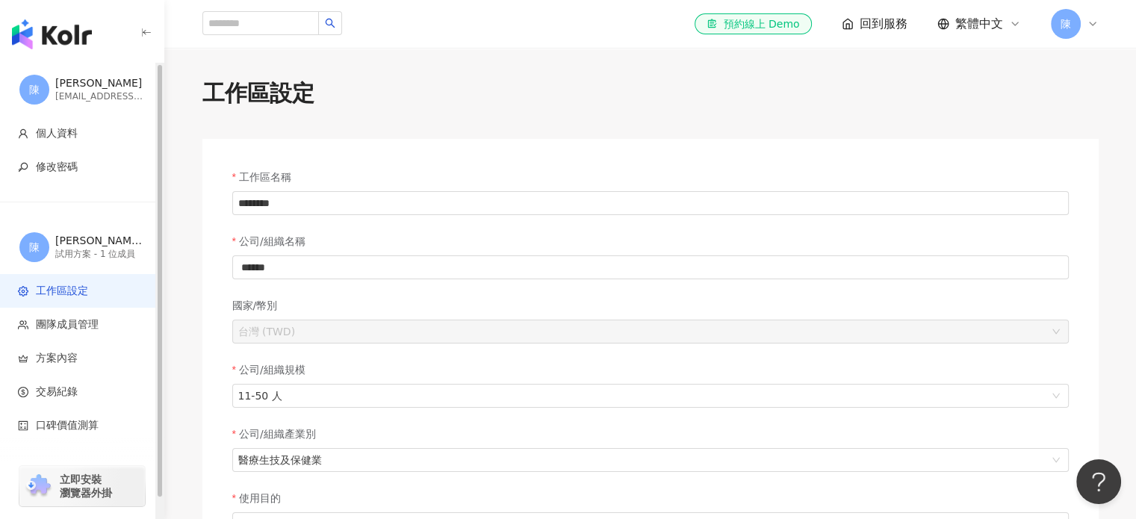
scroll to position [75, 0]
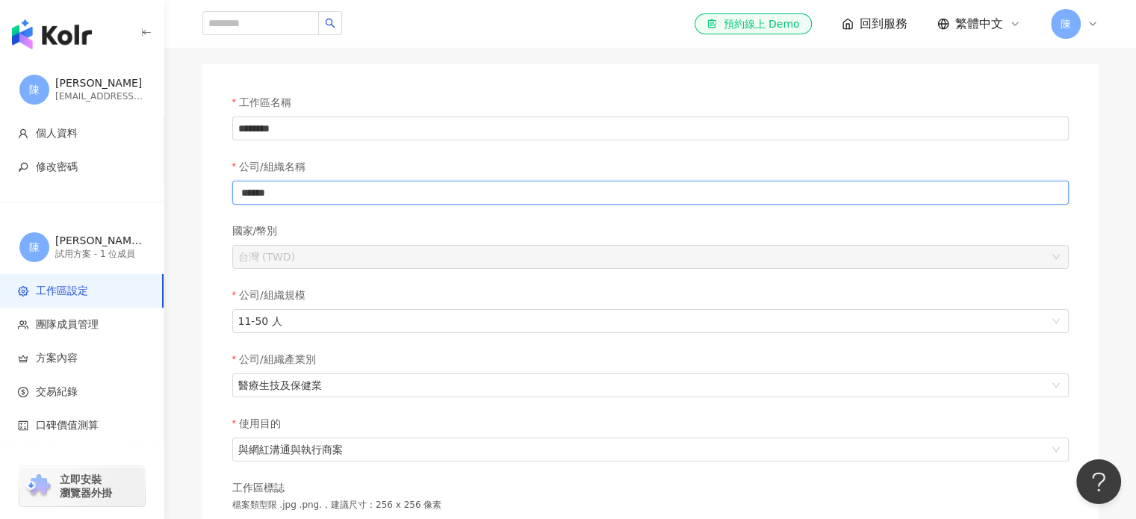
click at [272, 196] on input "******" at bounding box center [650, 193] width 836 height 24
click at [263, 196] on input "******" at bounding box center [650, 193] width 836 height 24
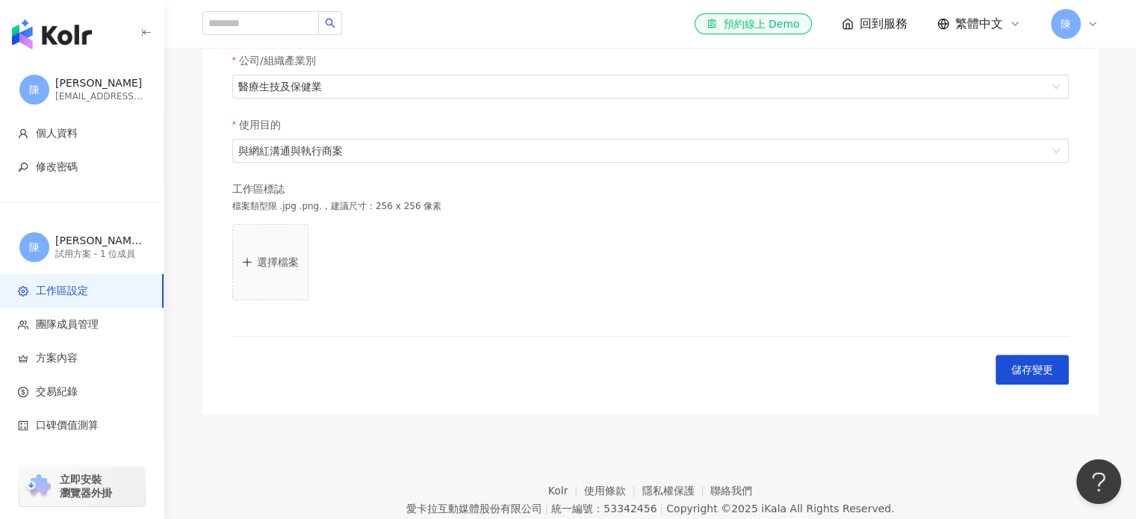
scroll to position [437, 0]
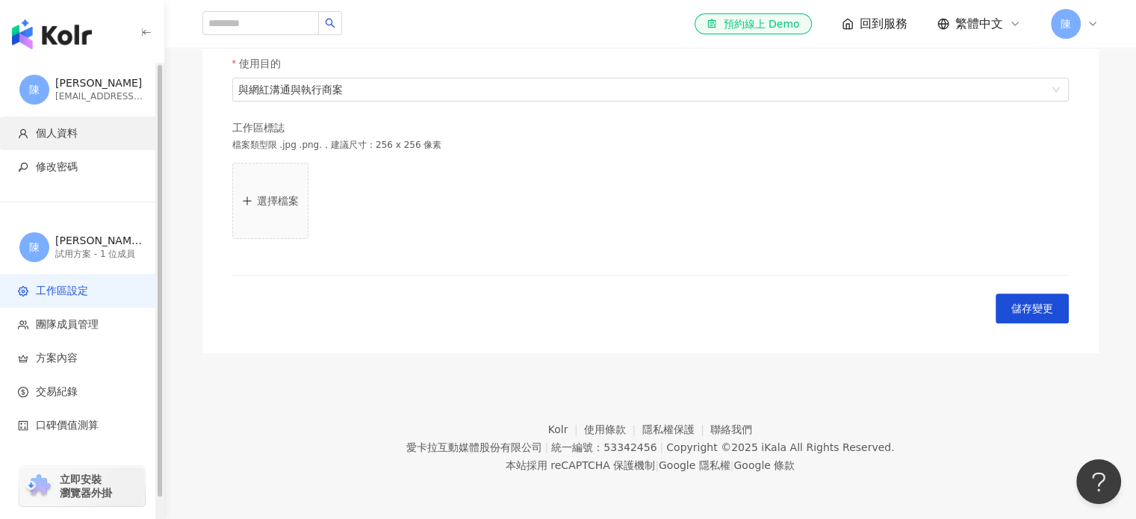
click at [72, 125] on li "個人資料" at bounding box center [81, 133] width 163 height 34
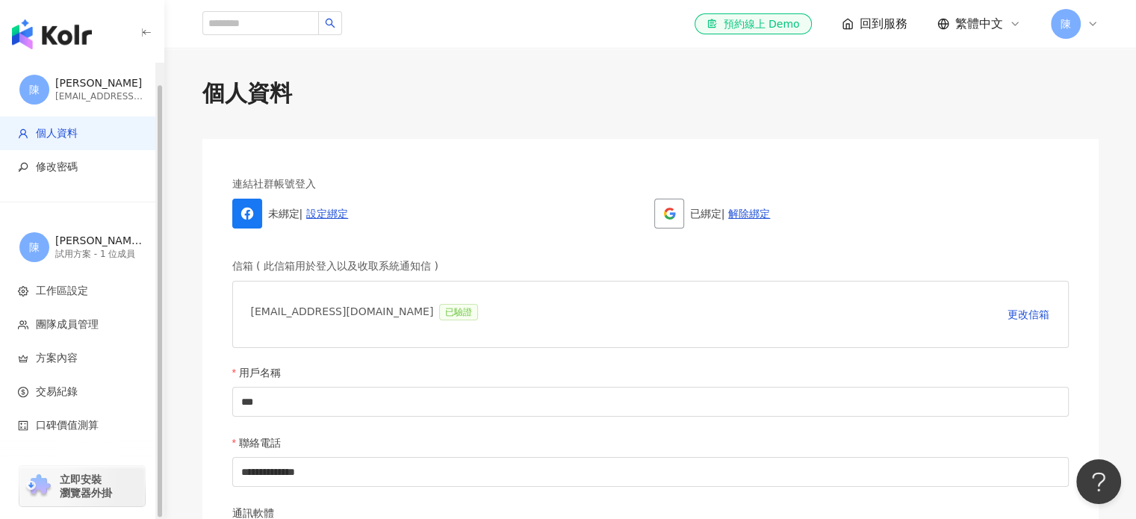
scroll to position [21, 0]
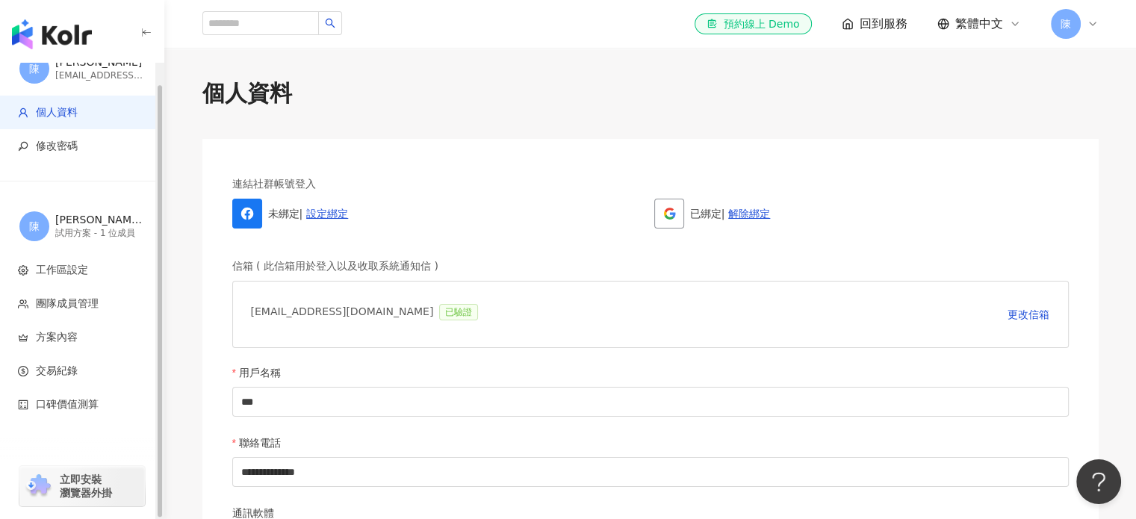
click at [92, 46] on div "button" at bounding box center [82, 31] width 164 height 63
click at [78, 40] on img "button" at bounding box center [52, 34] width 80 height 30
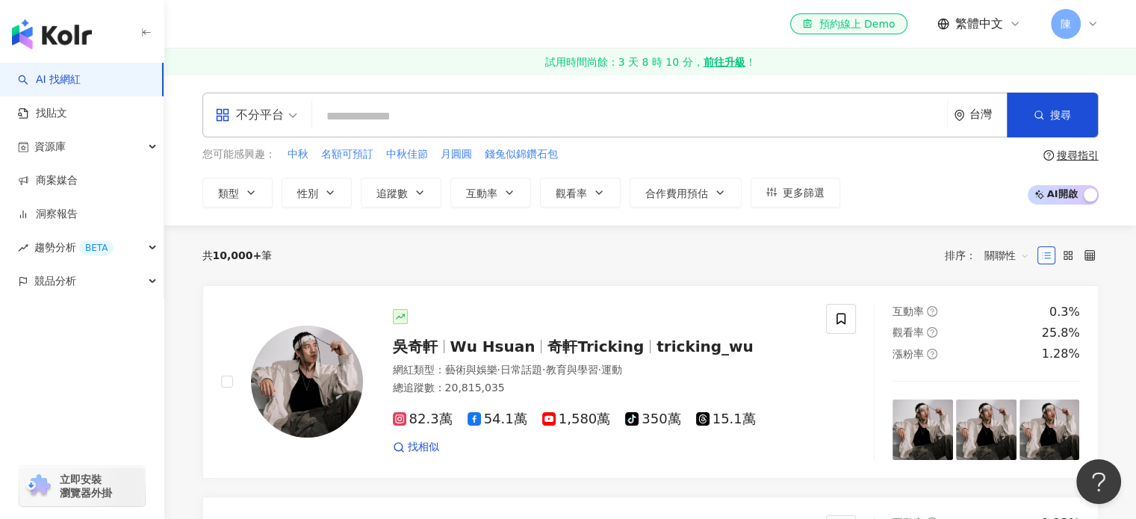
click at [777, 110] on input "search" at bounding box center [629, 116] width 623 height 28
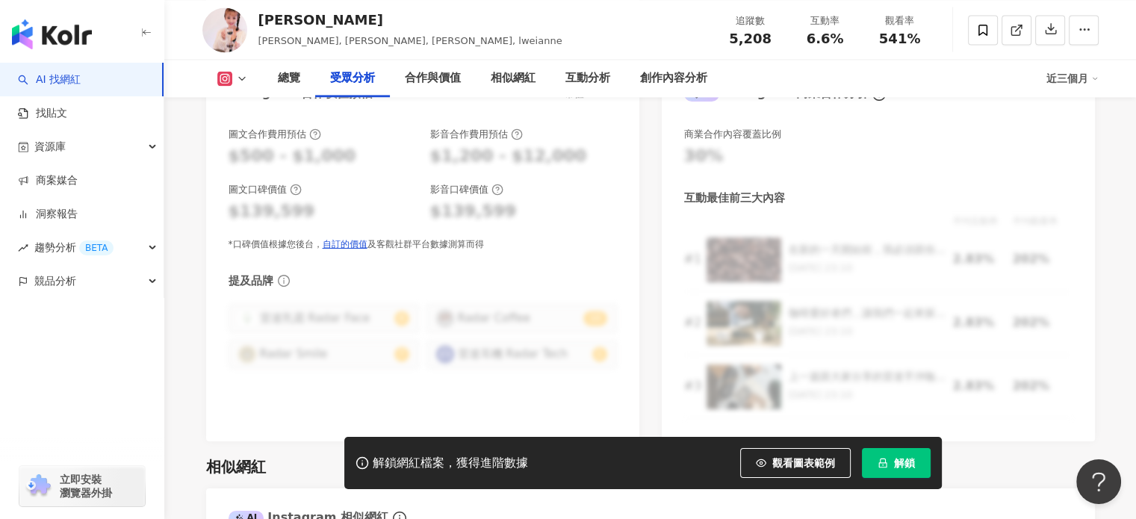
scroll to position [1642, 0]
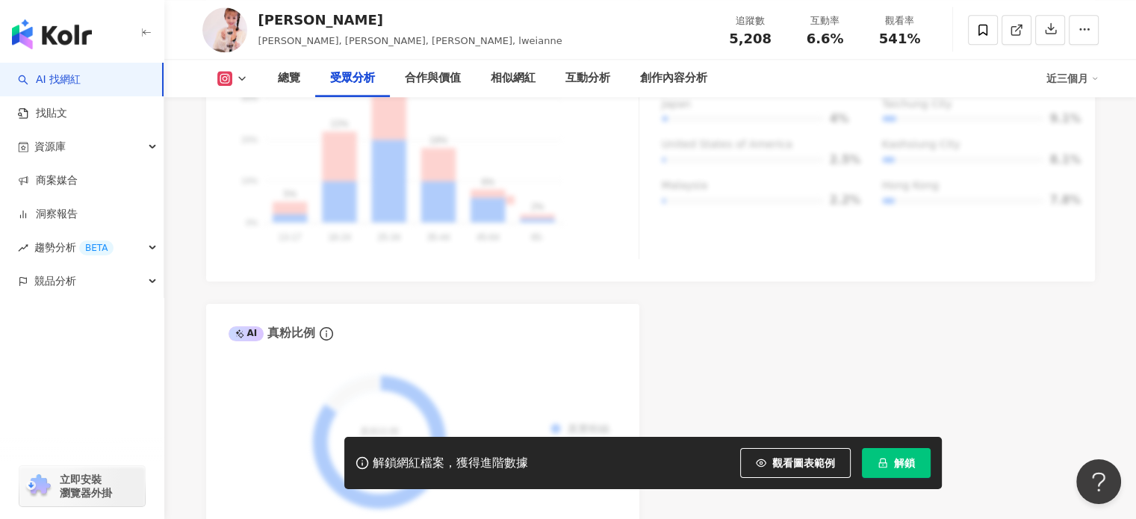
click at [232, 31] on img at bounding box center [224, 29] width 45 height 45
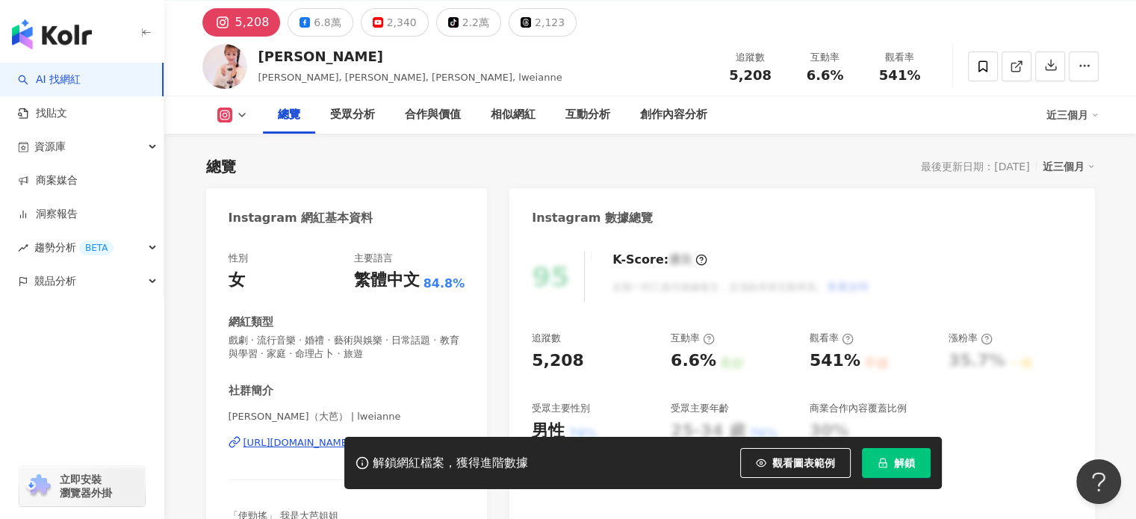
scroll to position [0, 0]
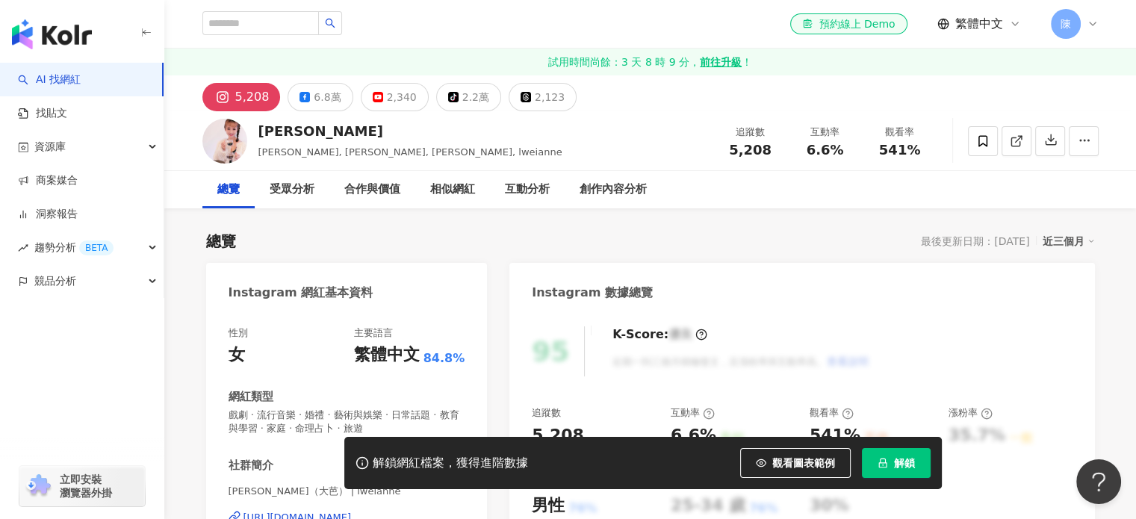
click at [726, 60] on strong "前往升級" at bounding box center [721, 61] width 42 height 15
